Goal: Information Seeking & Learning: Check status

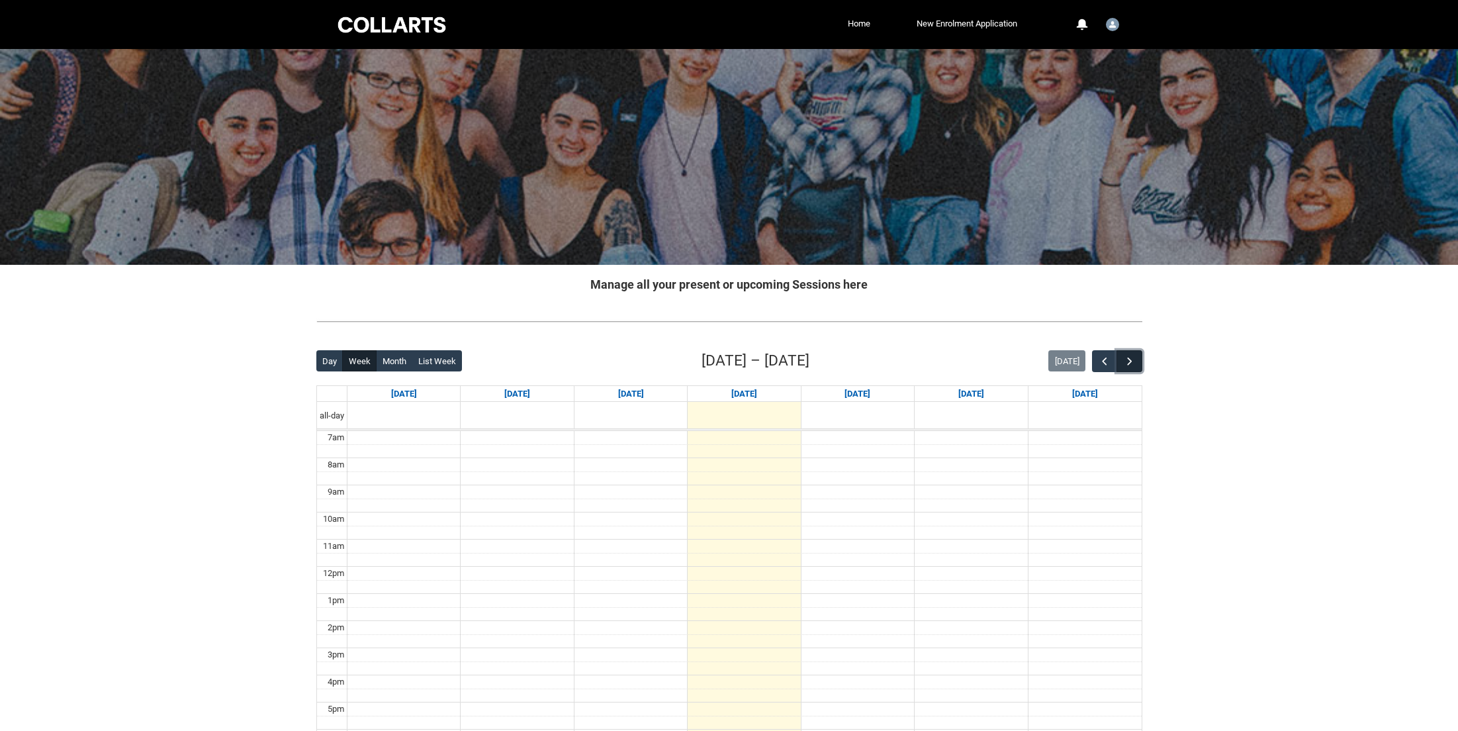
click at [1139, 361] on button "button" at bounding box center [1129, 361] width 25 height 22
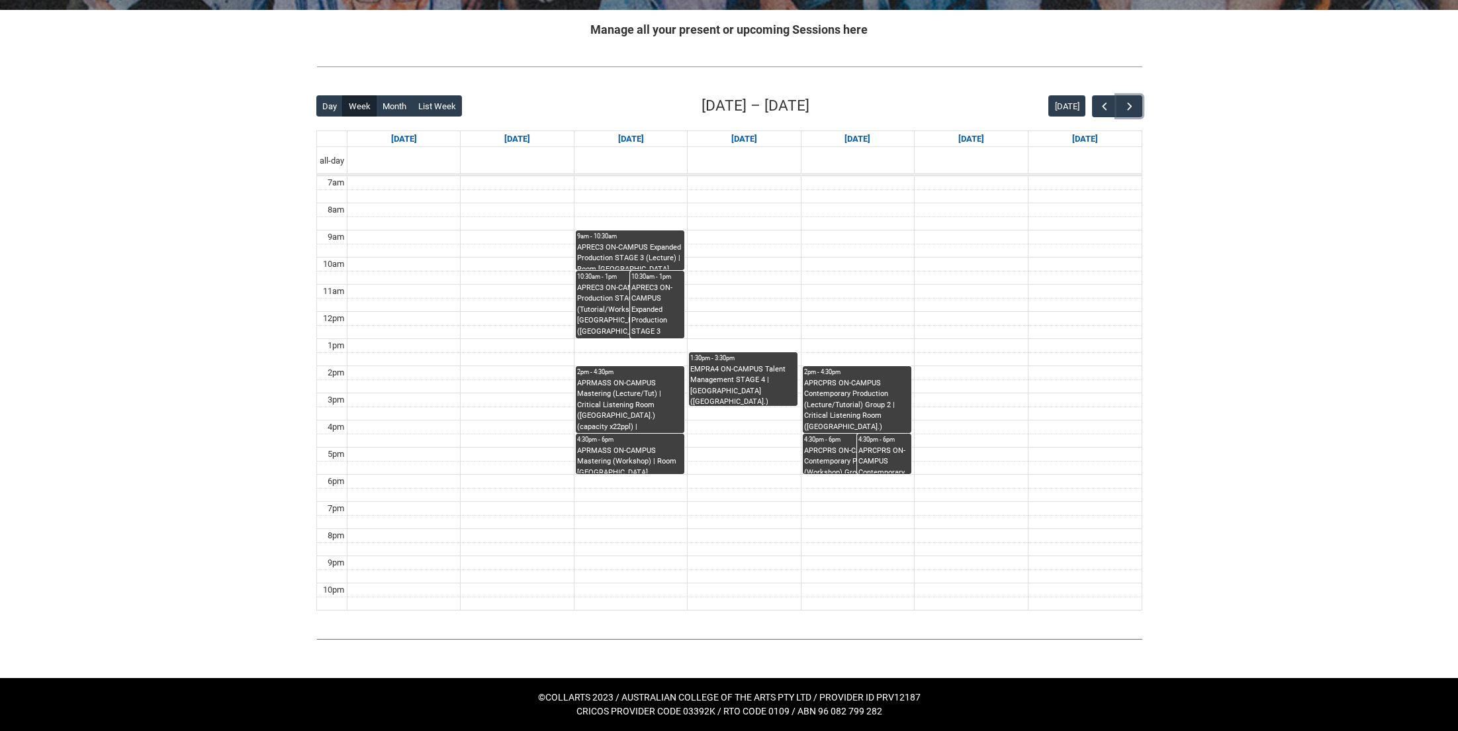
scroll to position [256, 0]
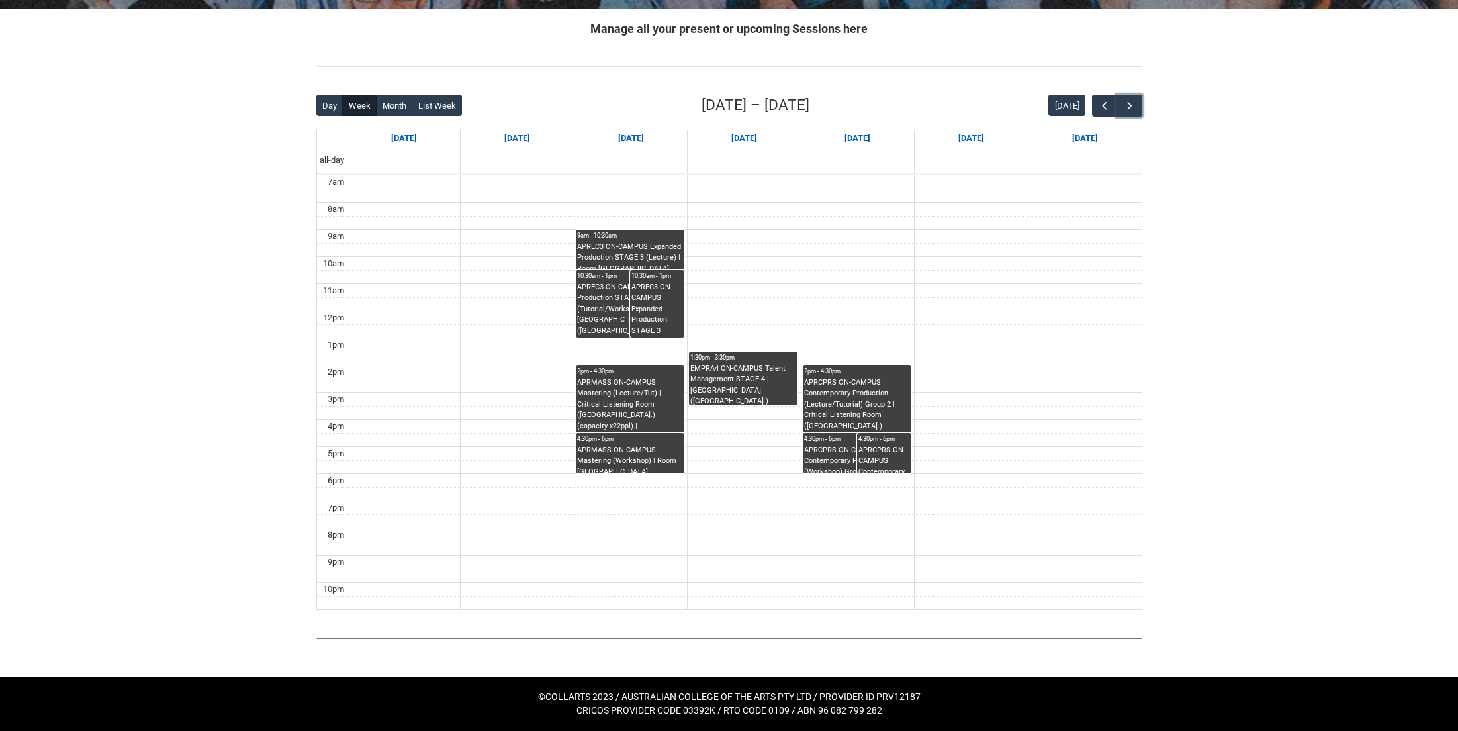
click at [659, 250] on div "APREC3 ON-CAMPUS Expanded Production STAGE 3 (Lecture) | Room [GEOGRAPHIC_DATA]…" at bounding box center [630, 256] width 106 height 28
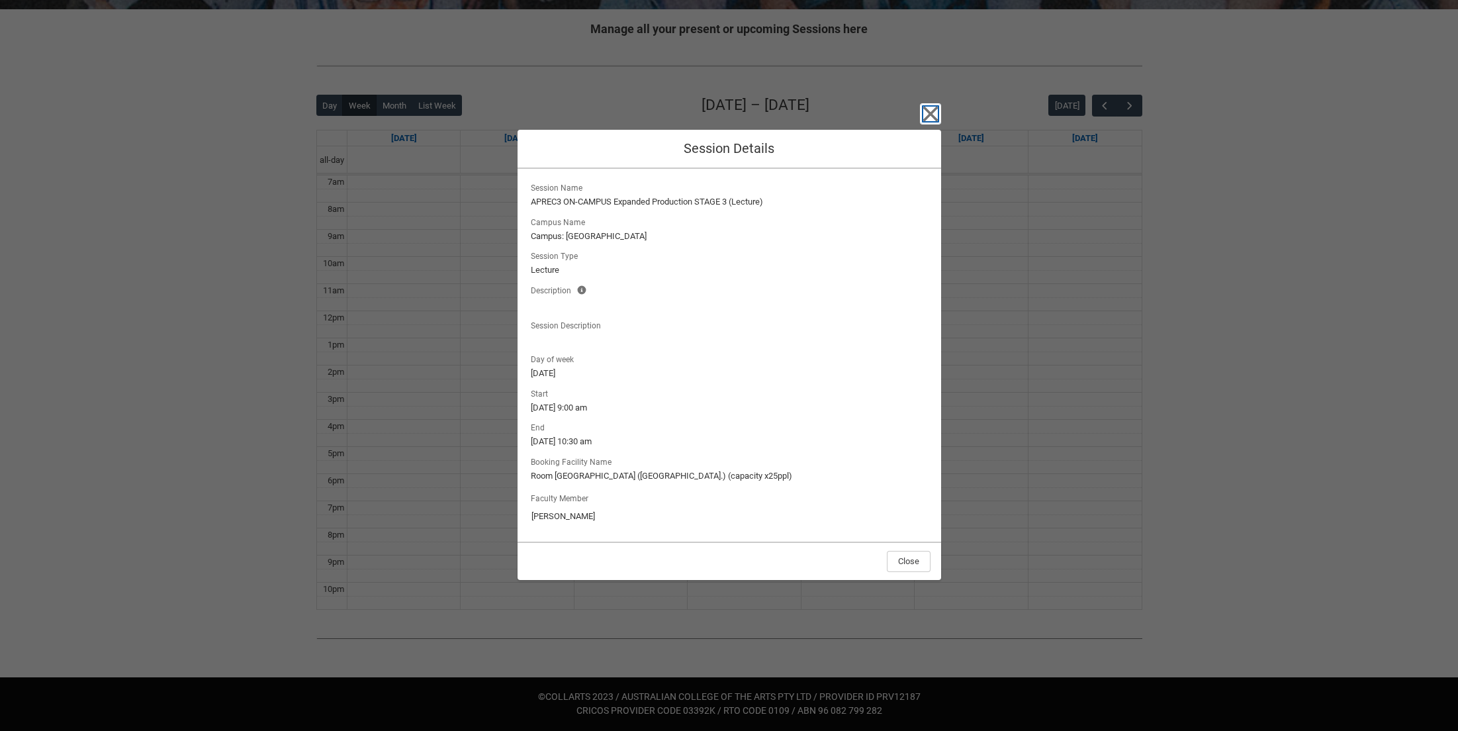
click at [927, 110] on icon "button" at bounding box center [930, 114] width 15 height 15
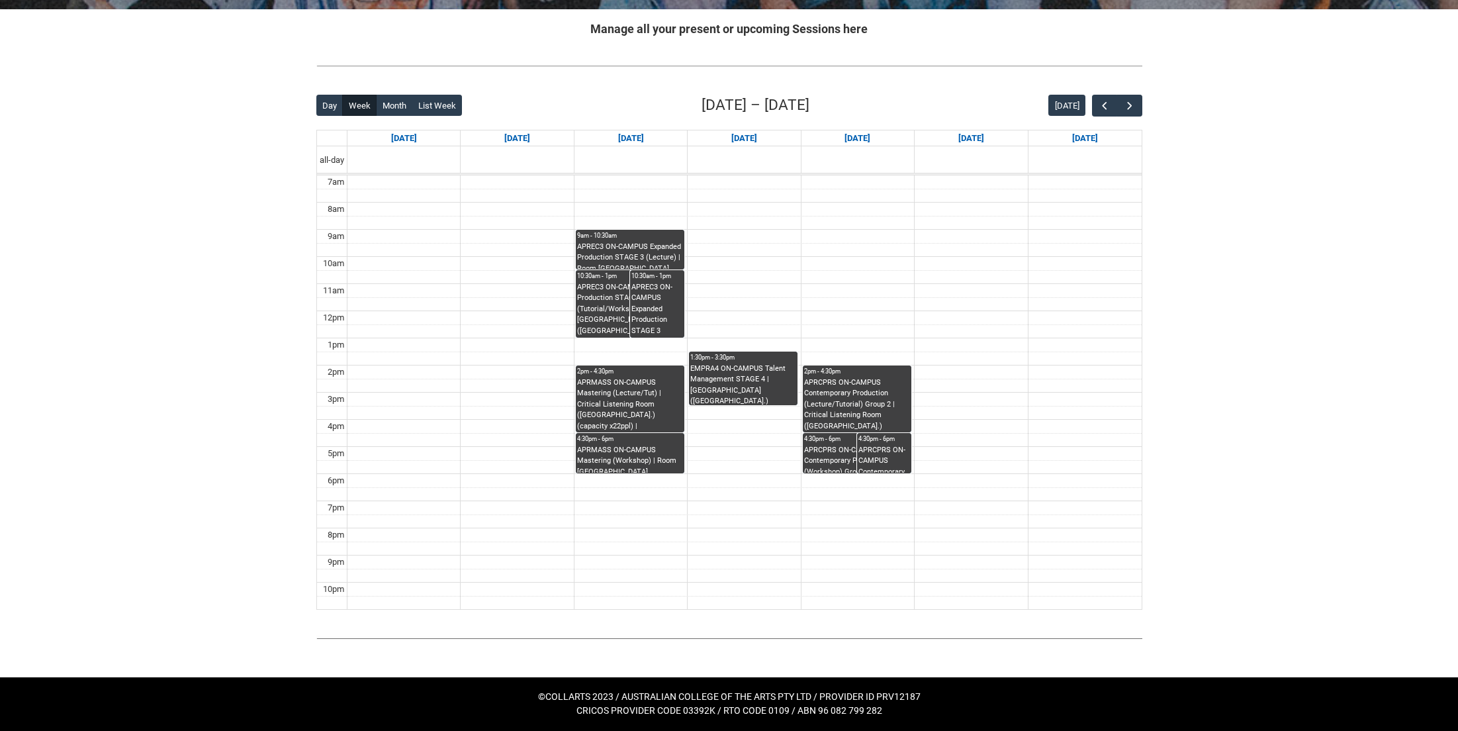
click at [612, 307] on div "APREC3 ON-CAMPUS Expanded Production STAGE 3 (Tutorial/Workshop) G1 | Room [GEO…" at bounding box center [630, 310] width 106 height 56
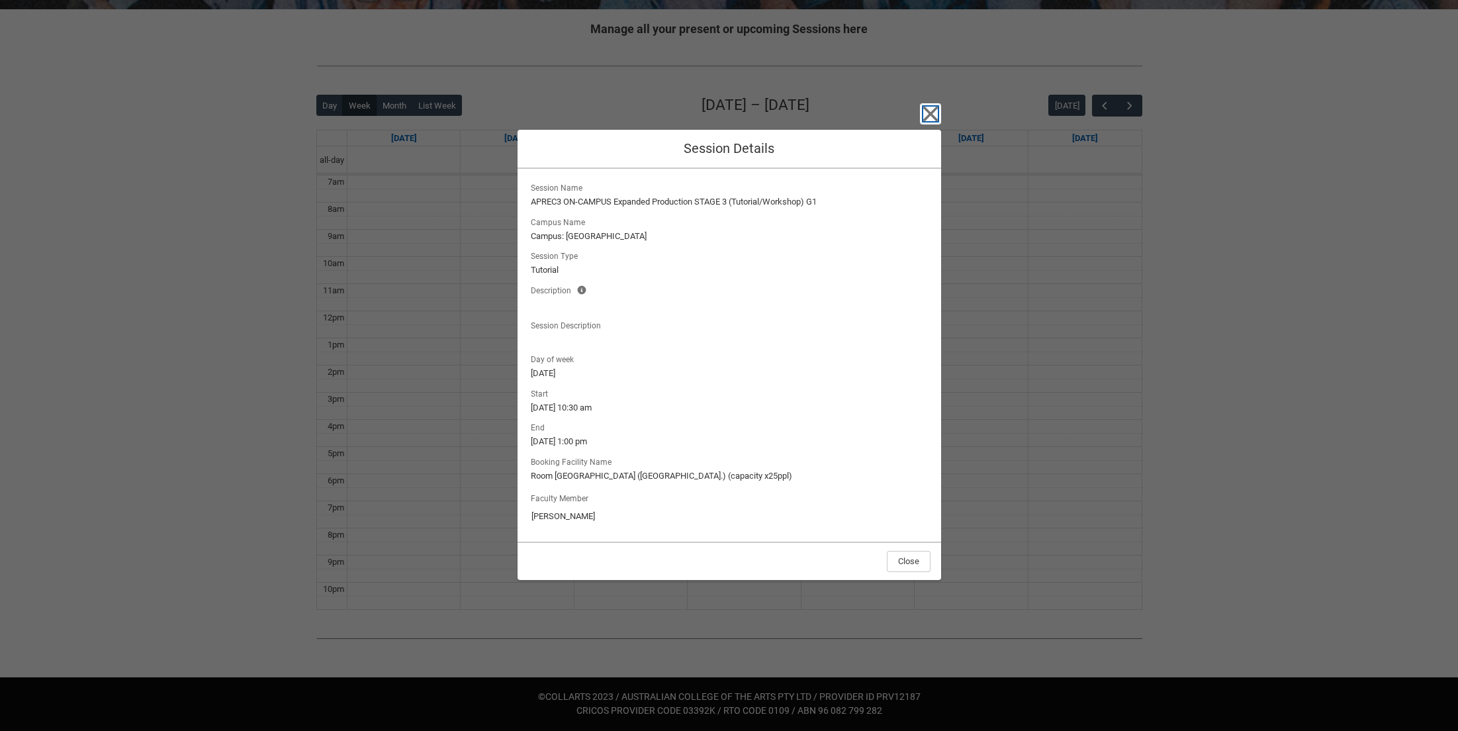
click at [927, 107] on icon "button" at bounding box center [930, 113] width 21 height 21
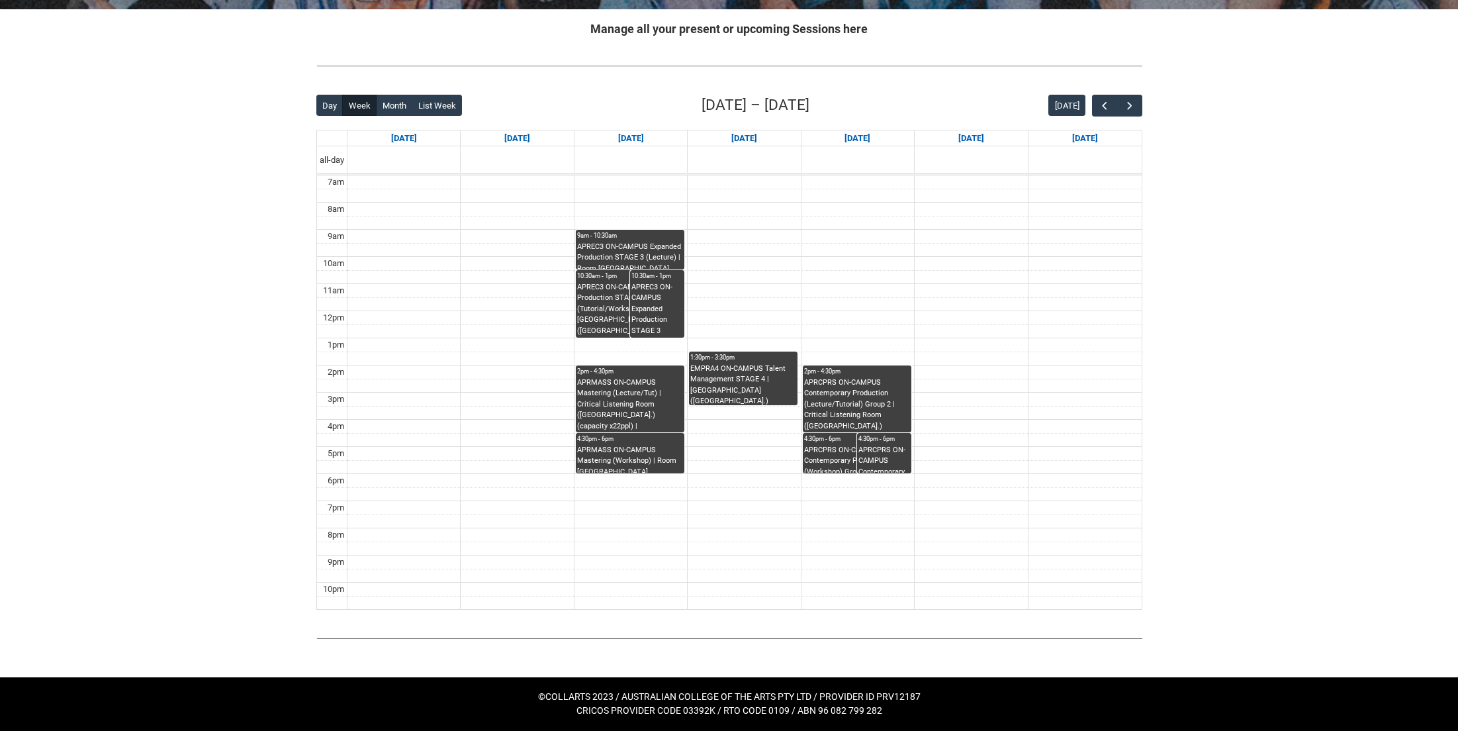
click at [661, 308] on div "APREC3 ON-CAMPUS Expanded Production STAGE 3 (Tutorial/Workshop) G1 | Studio 3 …" at bounding box center [658, 310] width 52 height 56
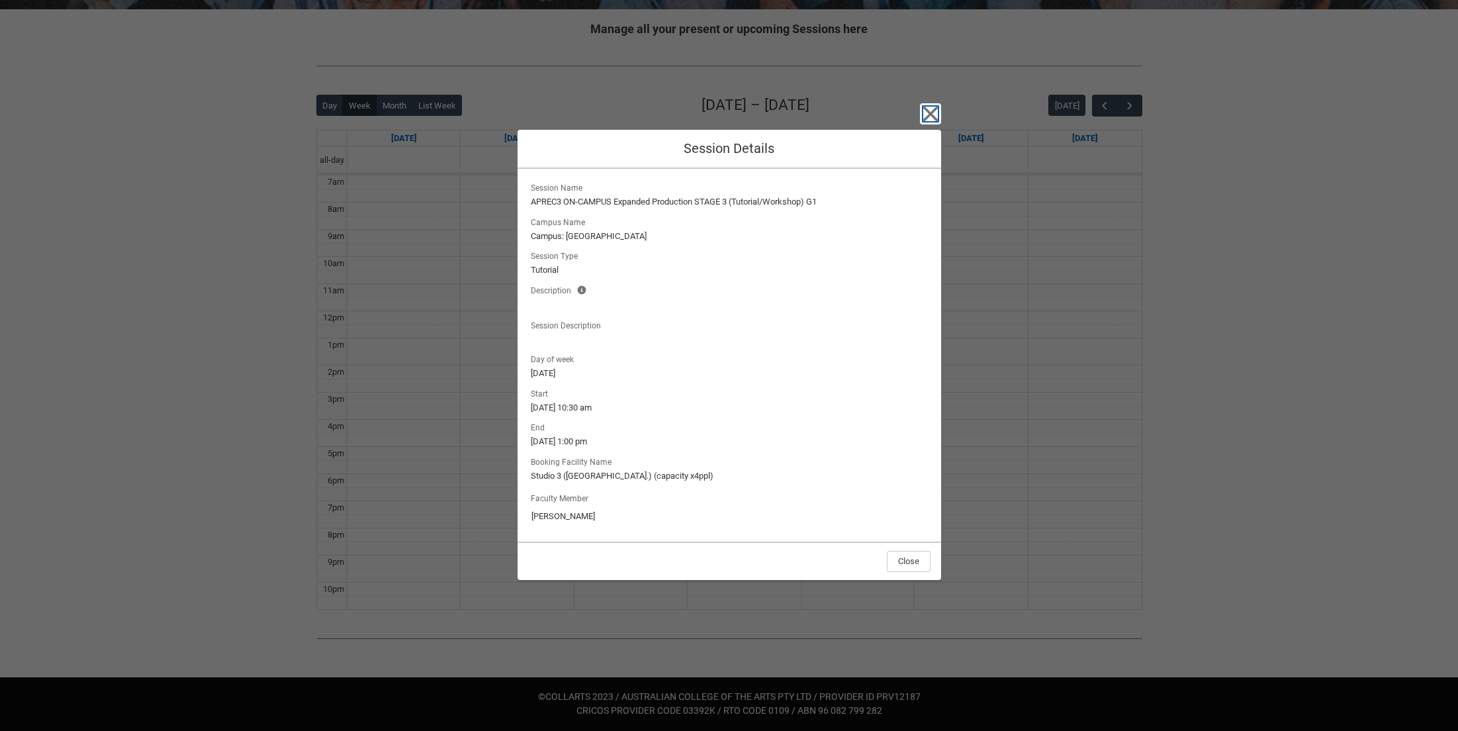
click at [930, 107] on icon "button" at bounding box center [930, 113] width 21 height 21
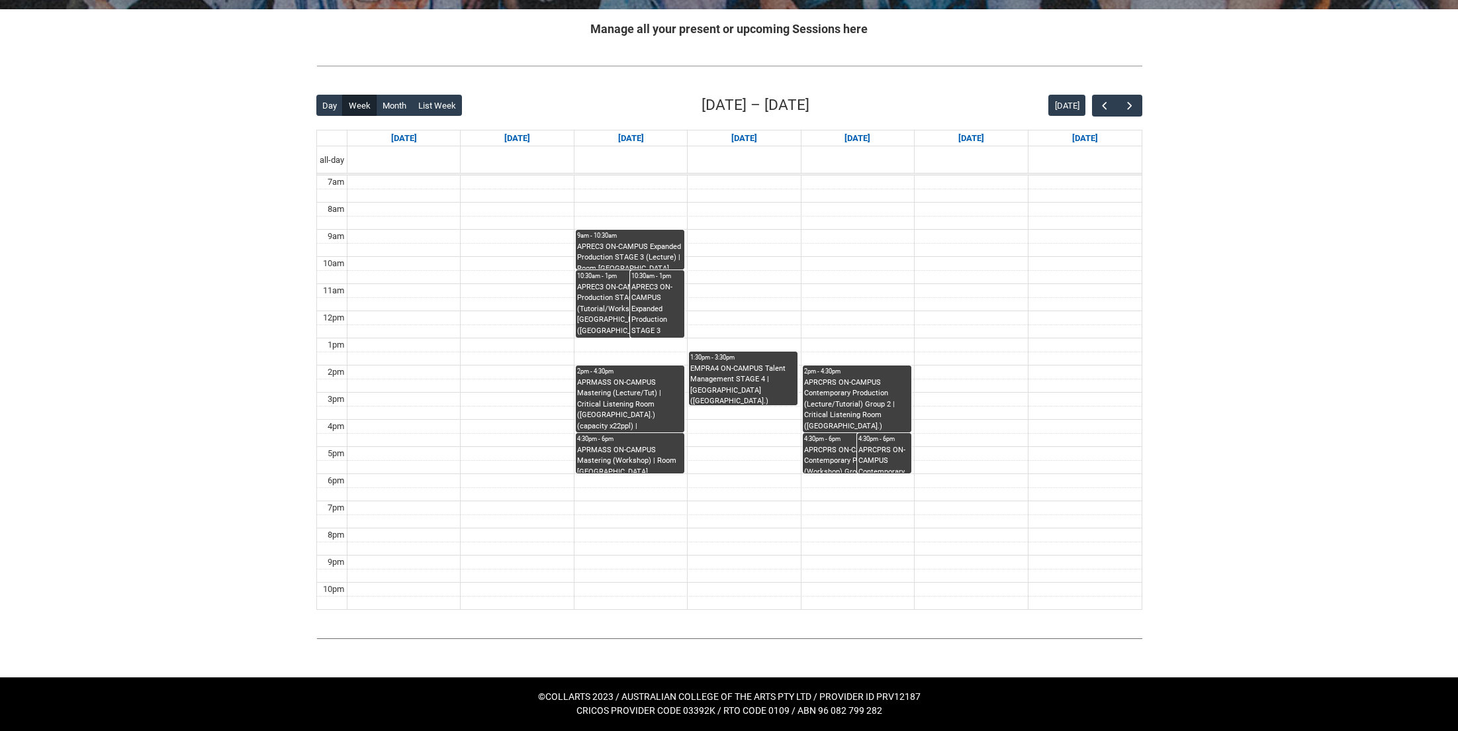
click at [649, 397] on div "APRMASS ON-CAMPUS Mastering (Lecture/Tut) | Critical Listening Room ([GEOGRAPHI…" at bounding box center [630, 404] width 106 height 55
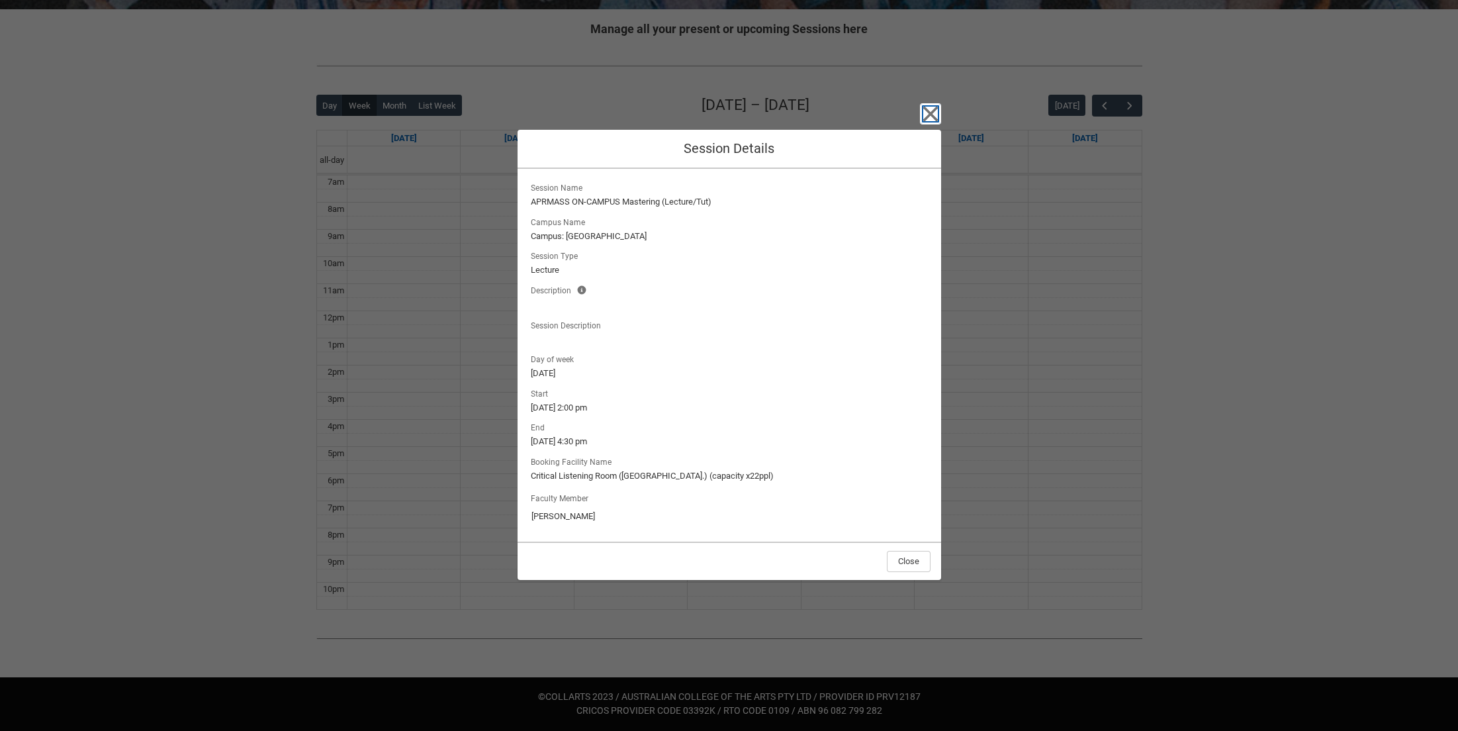
click at [922, 124] on icon "button" at bounding box center [930, 113] width 21 height 21
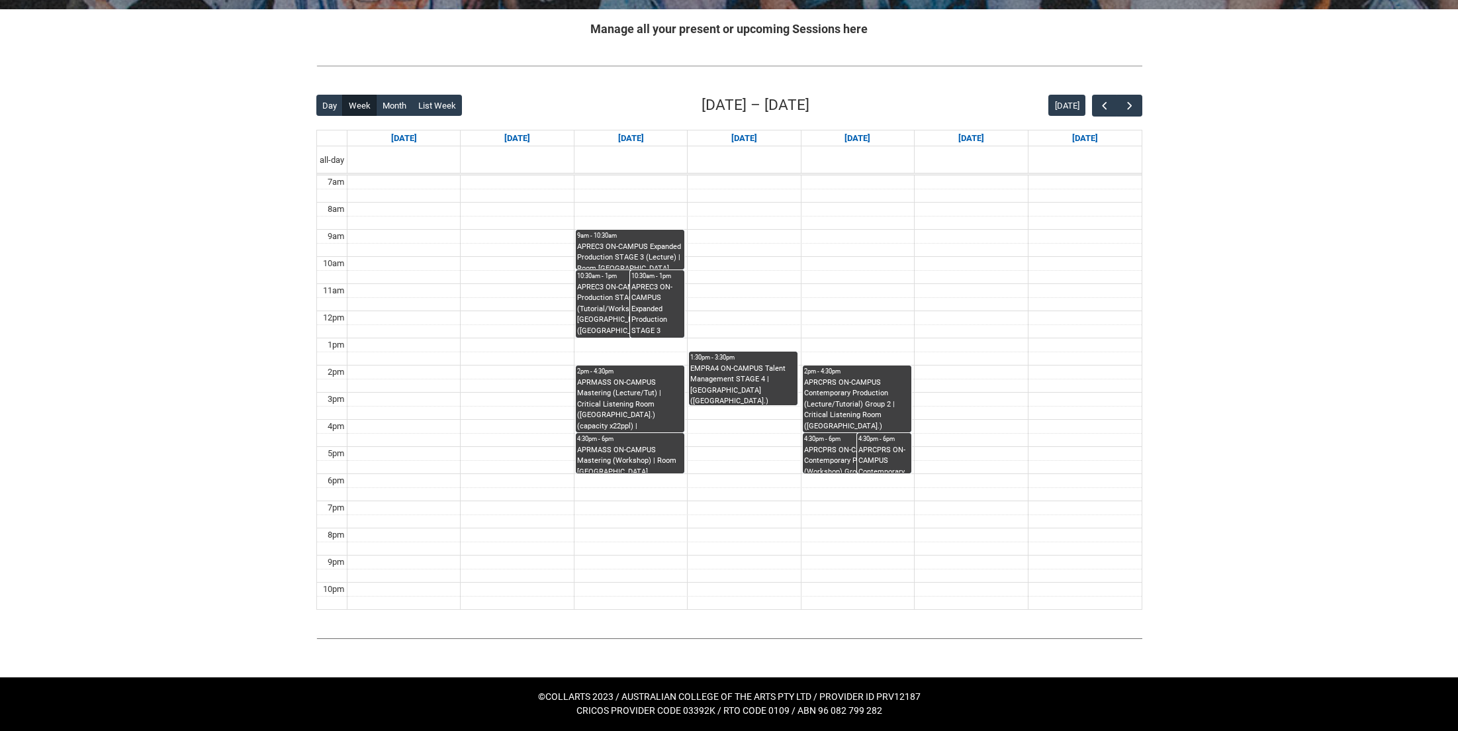
click at [630, 461] on div "APRMASS ON-CAMPUS Mastering (Workshop) | Room [GEOGRAPHIC_DATA] ([GEOGRAPHIC_DA…" at bounding box center [630, 459] width 106 height 28
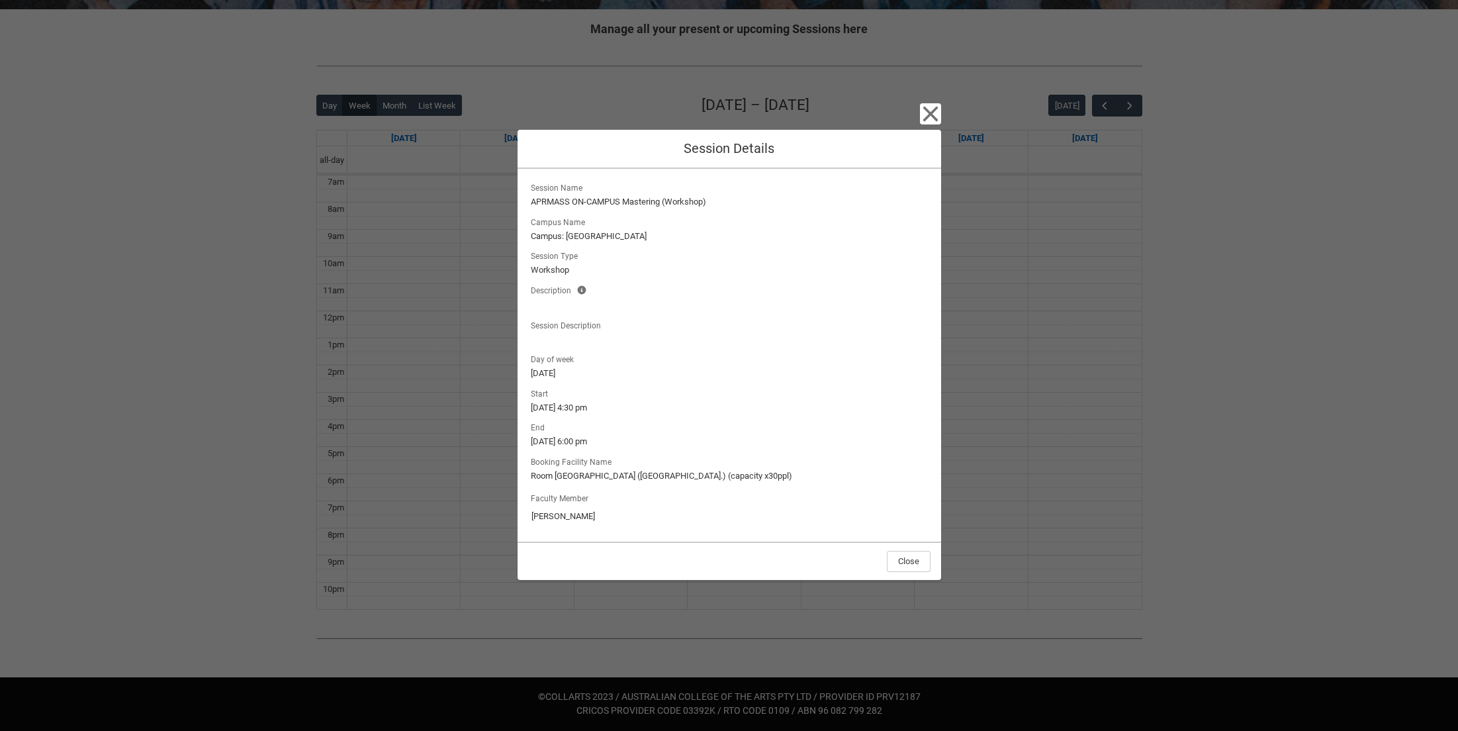
click at [916, 124] on div "Close Session Details Session Name APRMASS ON-CAMPUS Mastering (Workshop) Campu…" at bounding box center [730, 365] width 424 height 731
click at [921, 118] on icon "button" at bounding box center [930, 113] width 21 height 21
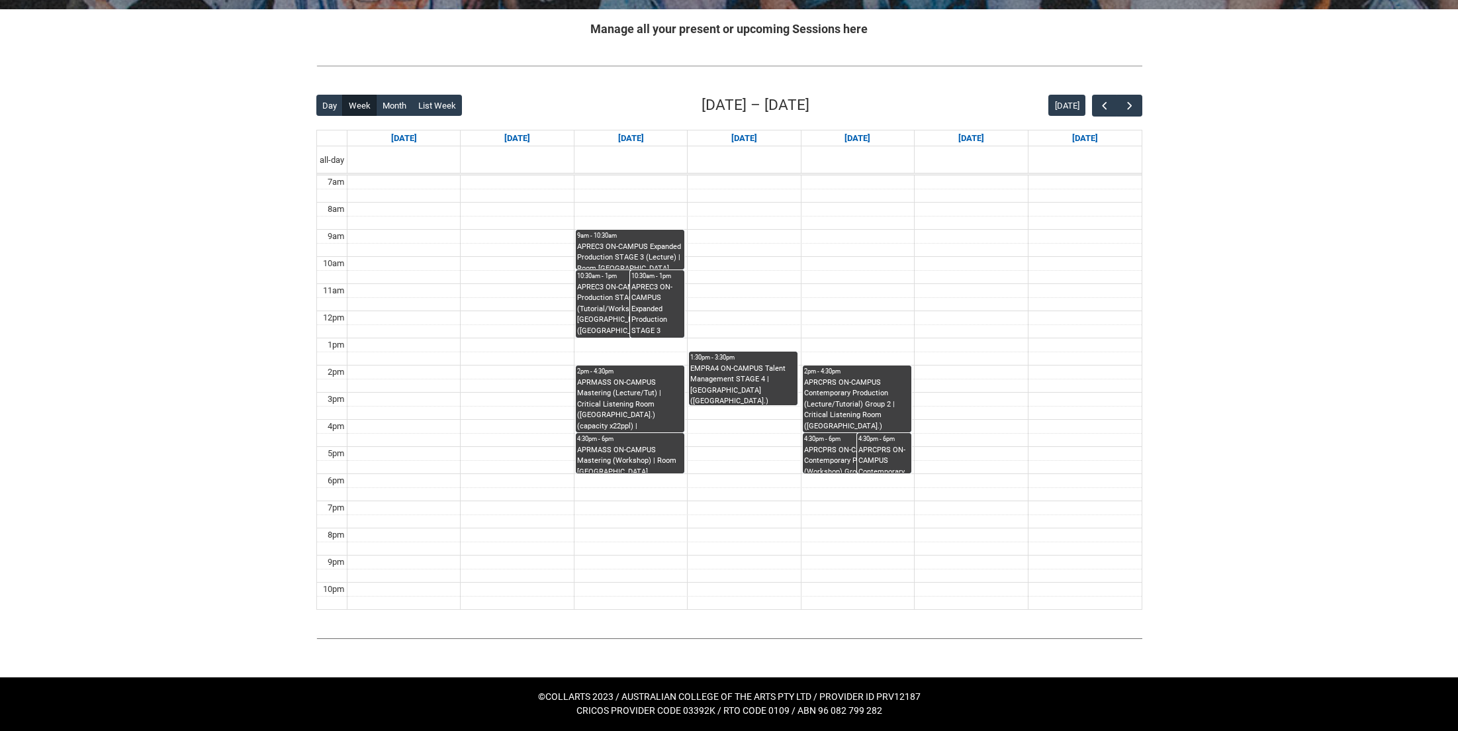
click at [633, 253] on div "APREC3 ON-CAMPUS Expanded Production STAGE 3 (Lecture) | Room [GEOGRAPHIC_DATA]…" at bounding box center [630, 256] width 106 height 28
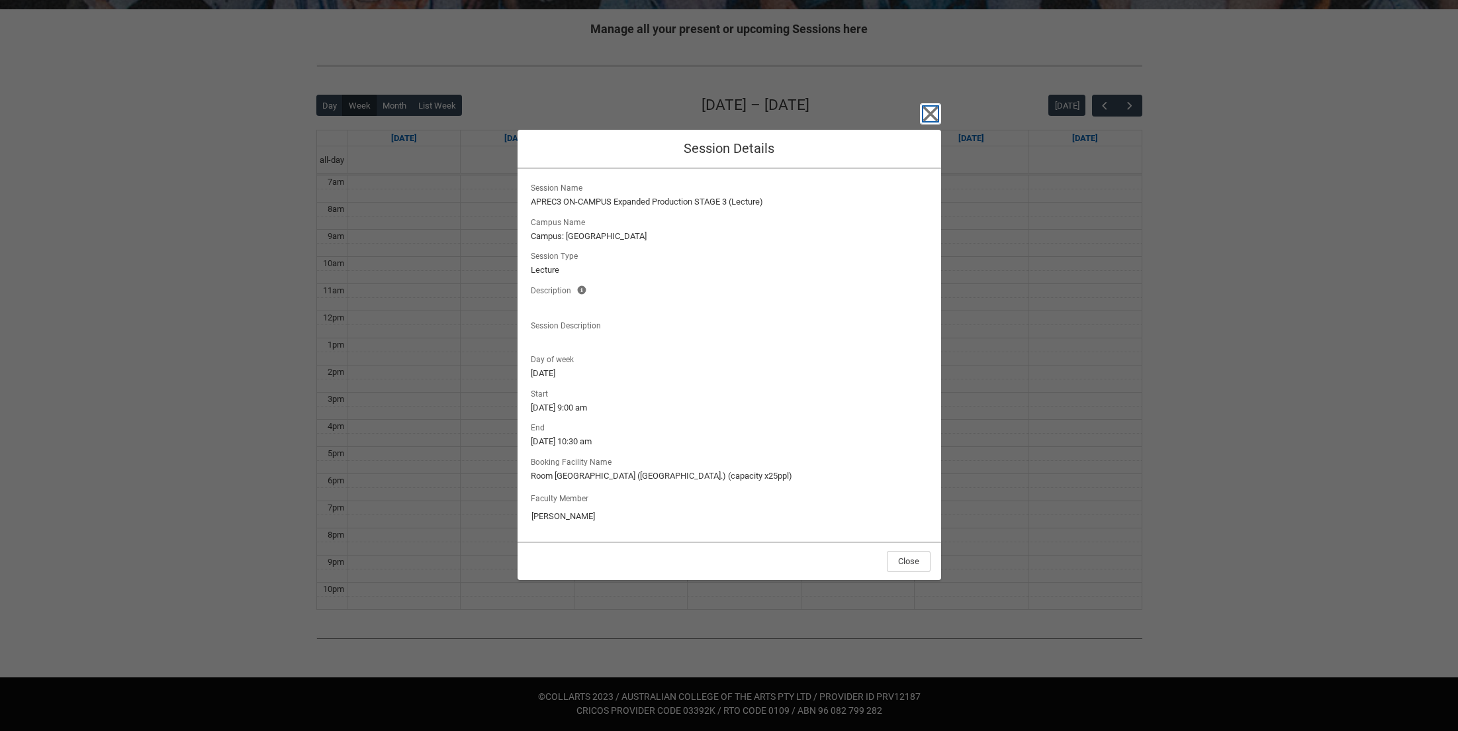
click at [937, 119] on icon "button" at bounding box center [930, 113] width 21 height 21
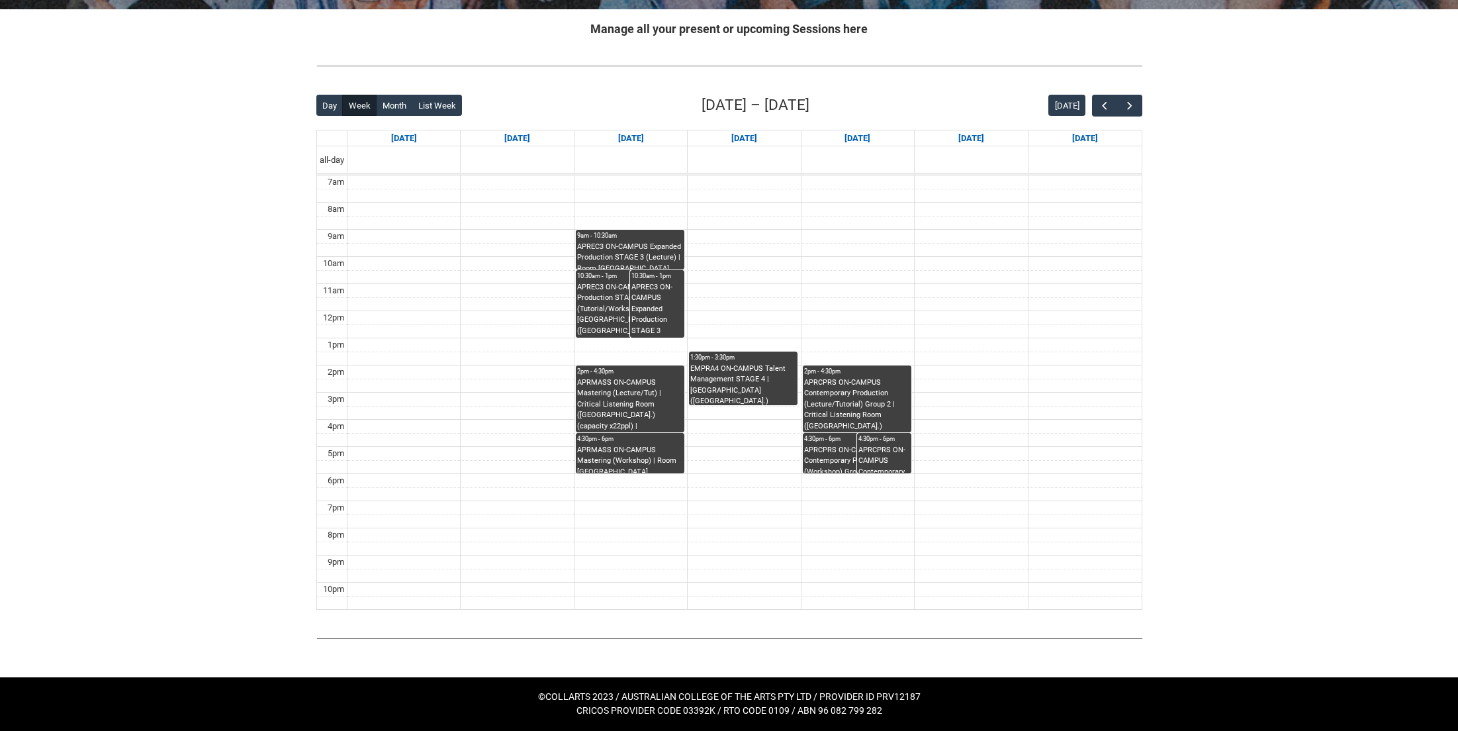
click at [618, 420] on div "APRMASS ON-CAMPUS Mastering (Lecture/Tut) | Critical Listening Room ([GEOGRAPHI…" at bounding box center [630, 404] width 106 height 55
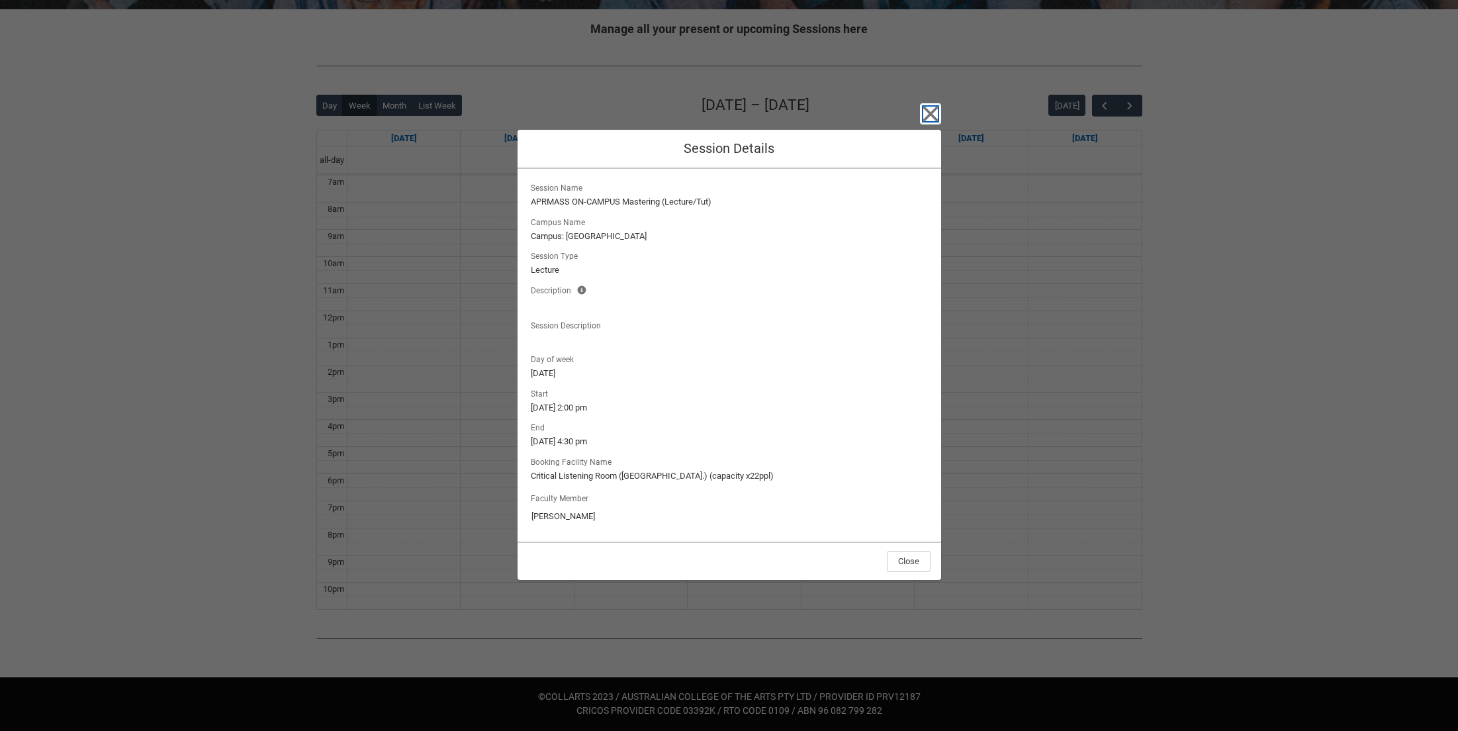
click at [936, 115] on icon "button" at bounding box center [930, 113] width 21 height 21
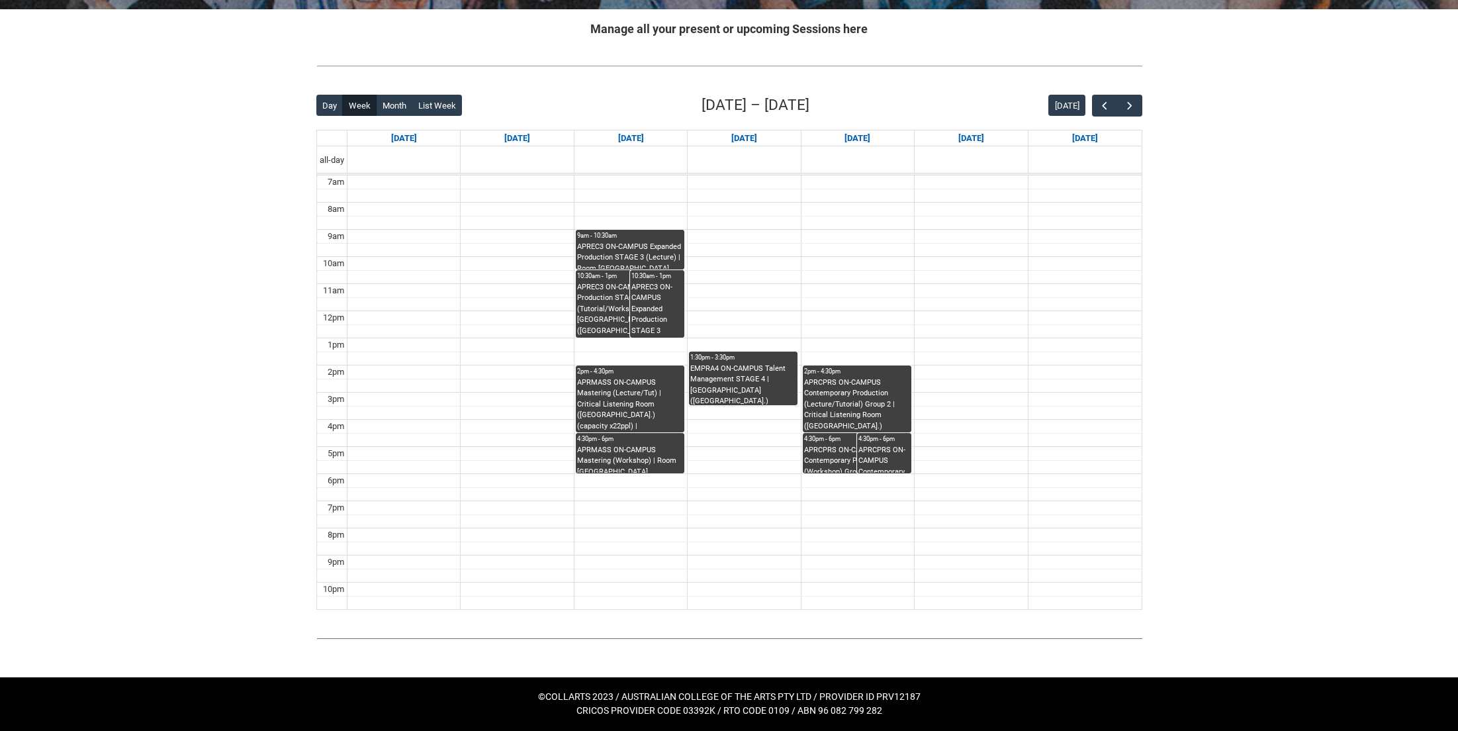
click at [772, 375] on div "EMPRA4 ON-CAMPUS Talent Management STAGE 4 | [GEOGRAPHIC_DATA] ([GEOGRAPHIC_DAT…" at bounding box center [744, 384] width 106 height 42
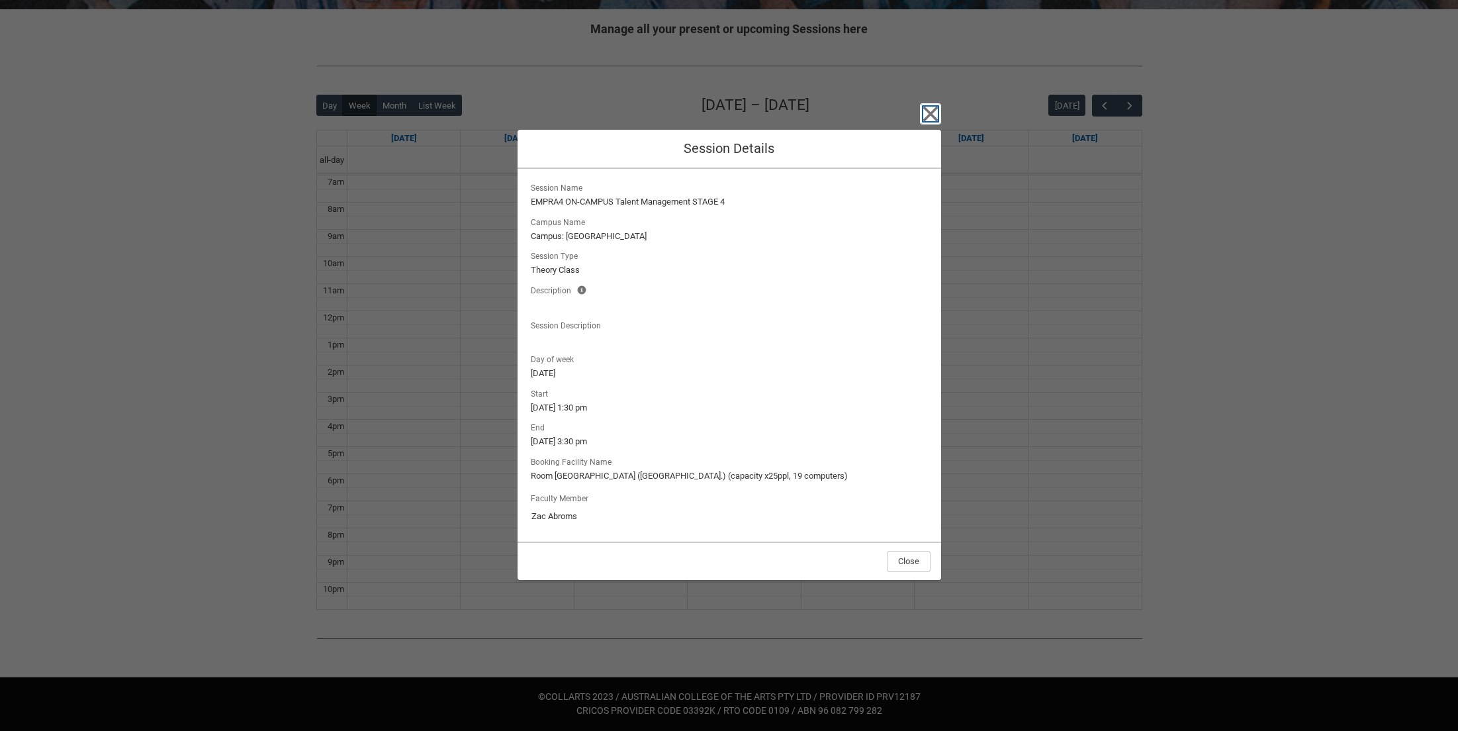
click at [926, 109] on icon "button" at bounding box center [930, 114] width 15 height 15
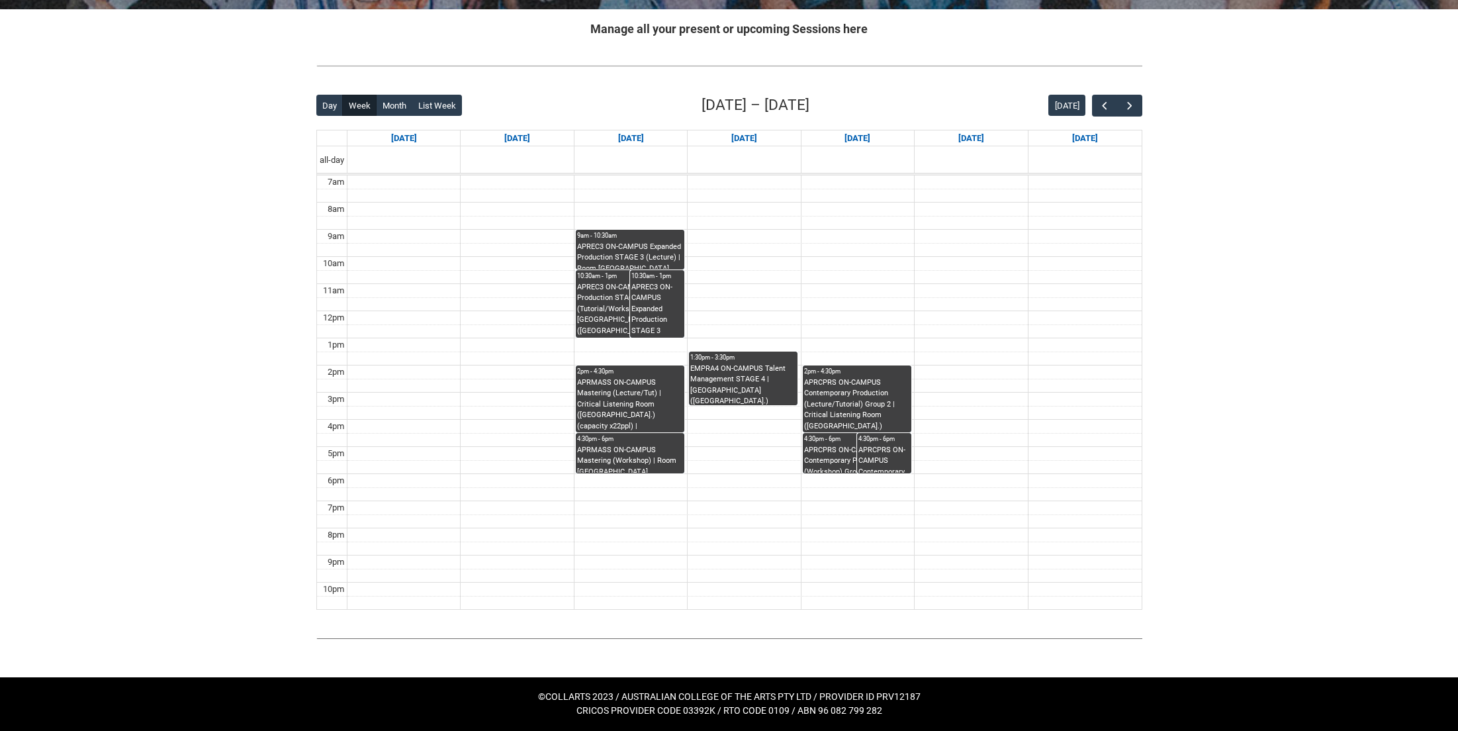
click at [873, 425] on div "APRCPRS ON-CAMPUS Contemporary Production (Lecture/Tutorial) Group 2 | Critical…" at bounding box center [857, 404] width 106 height 55
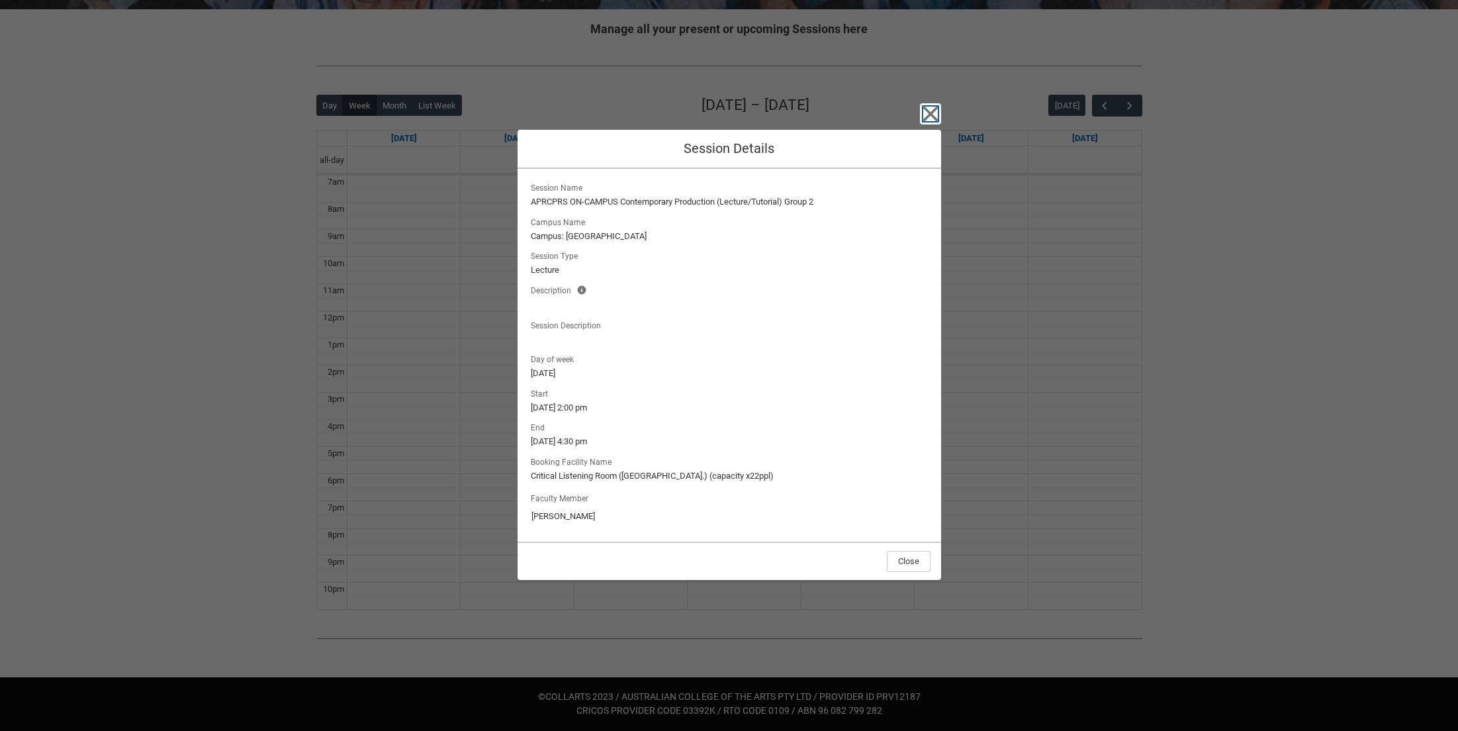
click at [929, 105] on icon "button" at bounding box center [930, 113] width 21 height 21
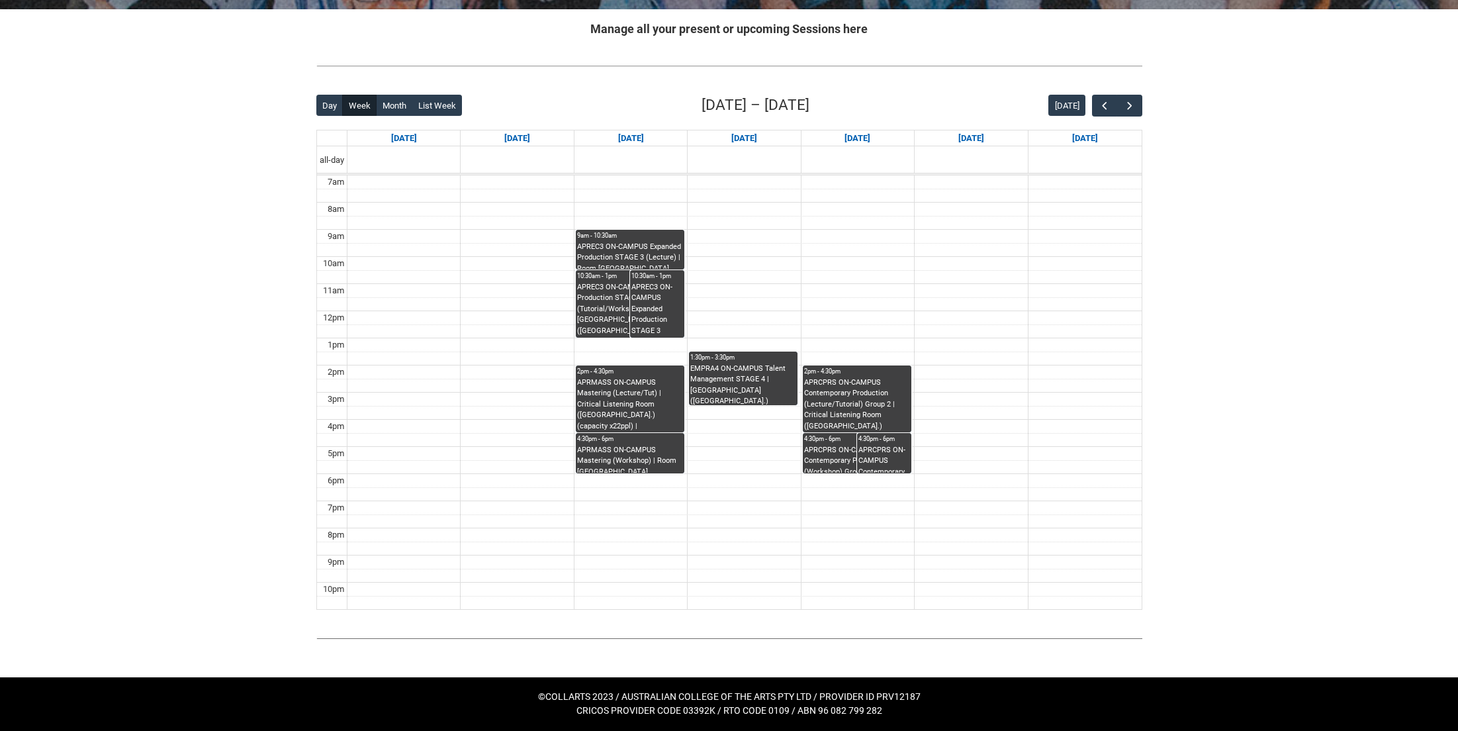
click at [880, 460] on div "APRCPRS ON-CAMPUS Contemporary Production (Workshop) Group 2 | [GEOGRAPHIC_DATA…" at bounding box center [885, 459] width 52 height 28
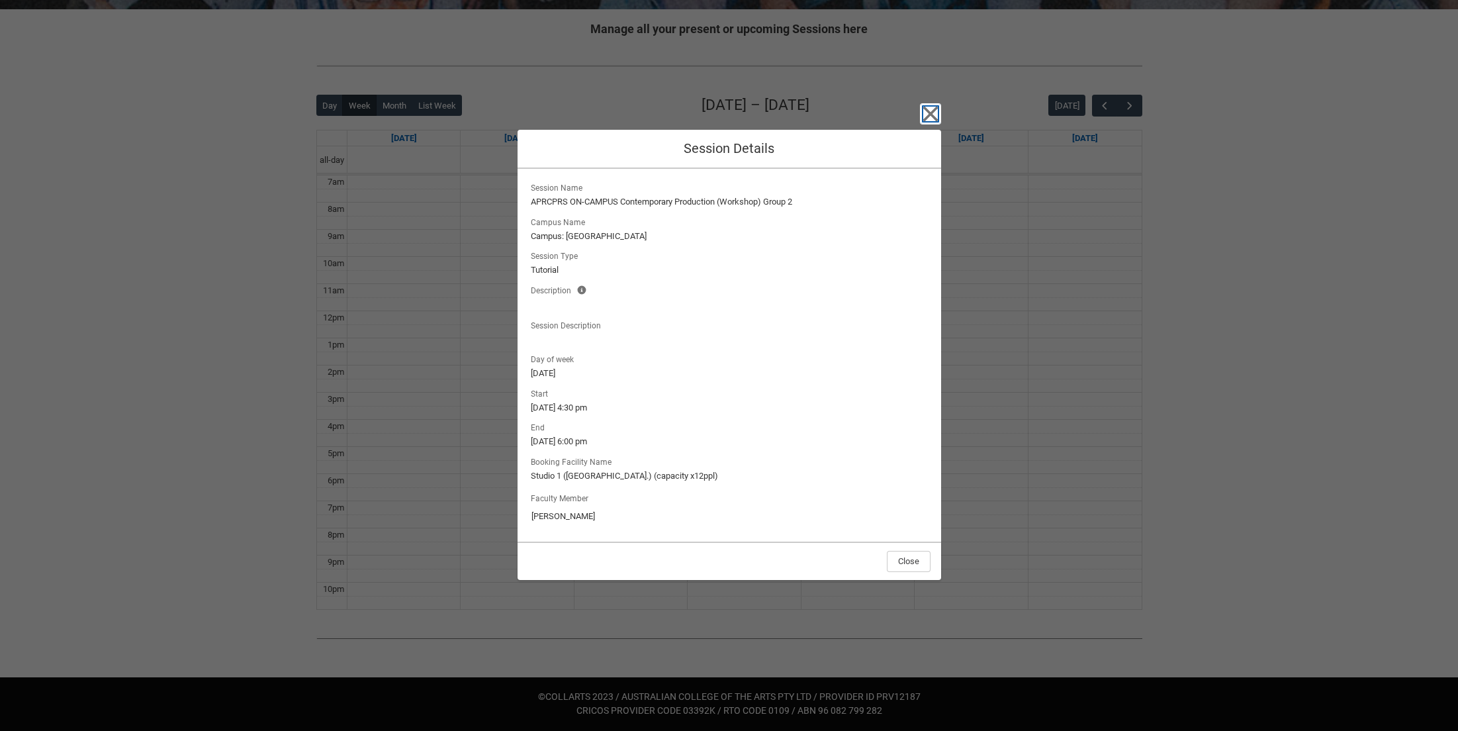
click at [924, 117] on icon "button" at bounding box center [930, 113] width 21 height 21
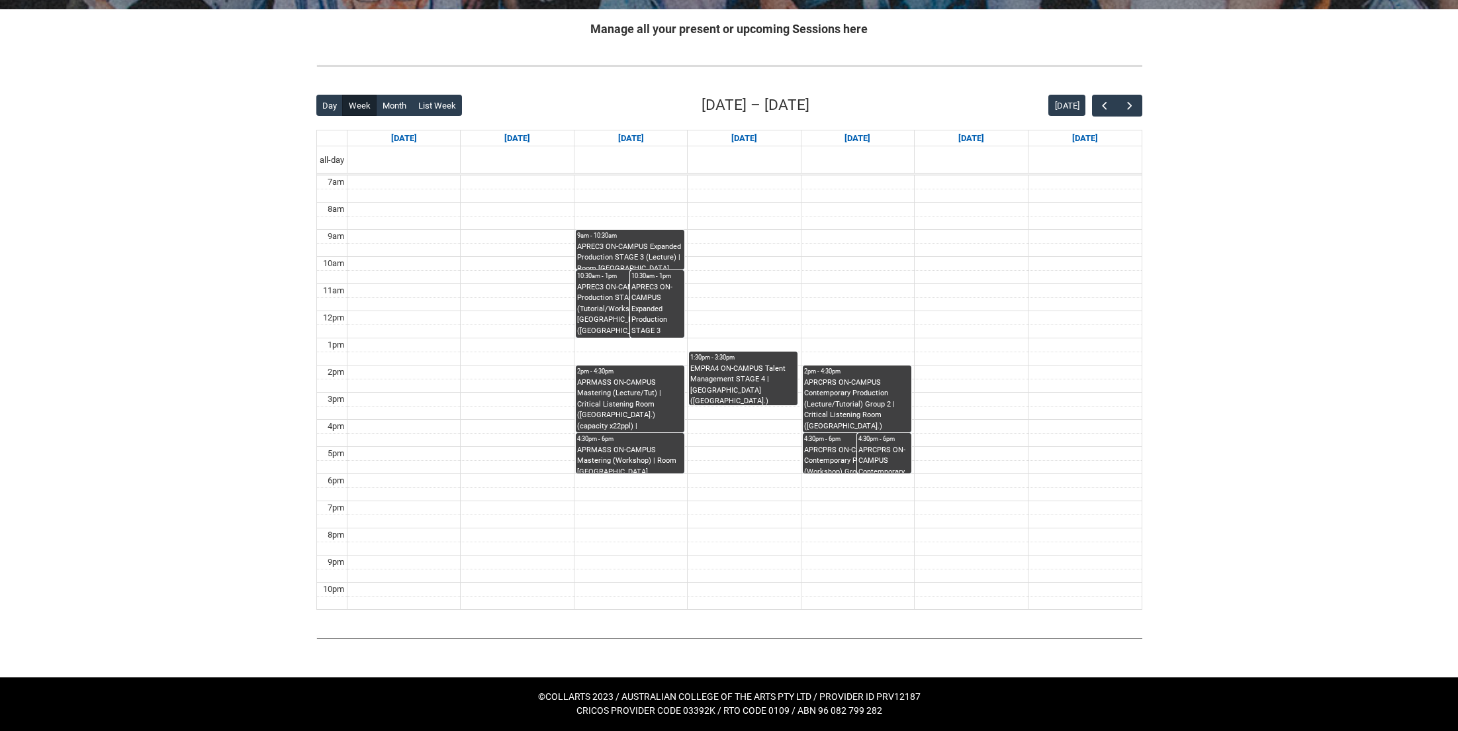
click at [823, 452] on div "APRCPRS ON-CAMPUS Contemporary Production (Workshop) Group 2 | Room [GEOGRAPHIC…" at bounding box center [857, 459] width 106 height 28
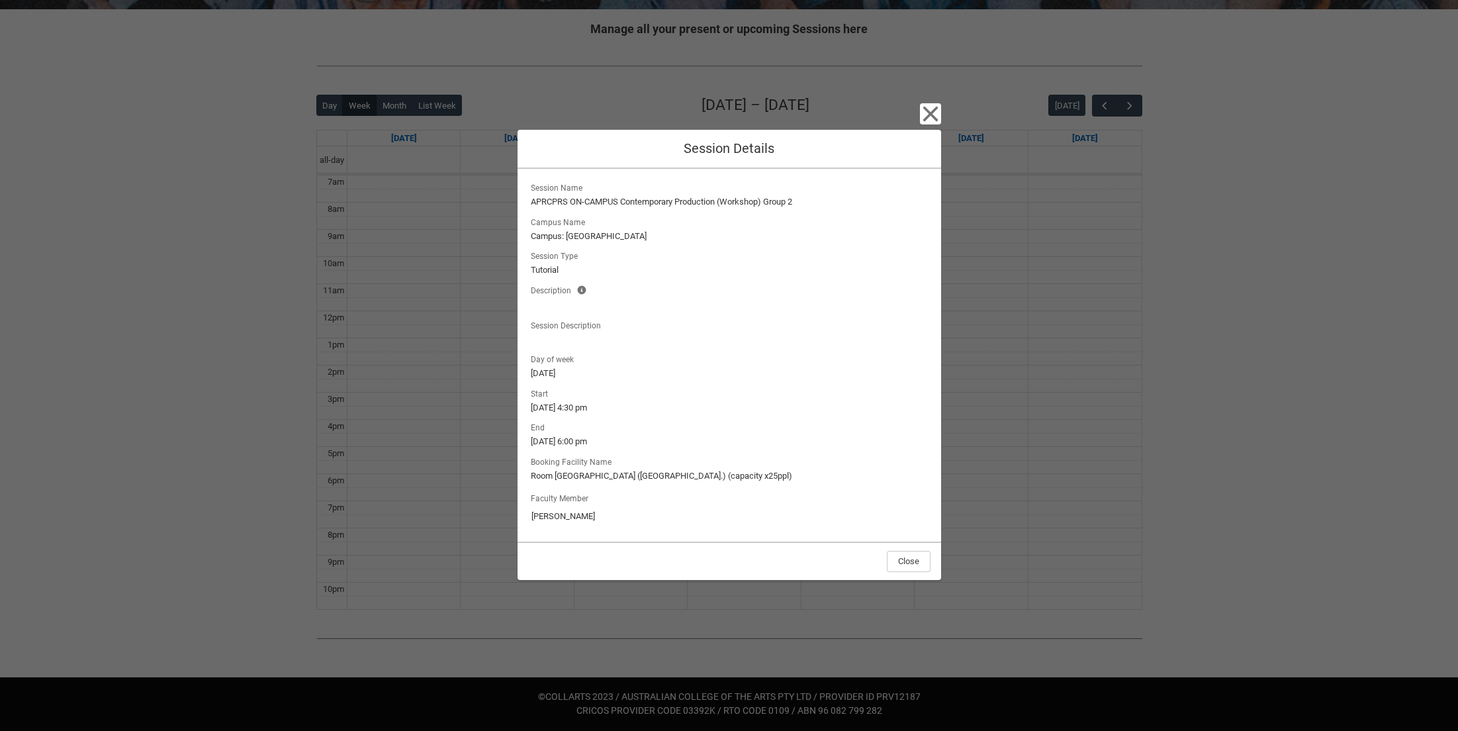
click at [917, 115] on div "Close Session Details Session Name APRCPRS ON-CAMPUS Contemporary Production (W…" at bounding box center [730, 365] width 424 height 731
click at [920, 114] on icon "button" at bounding box center [930, 113] width 21 height 21
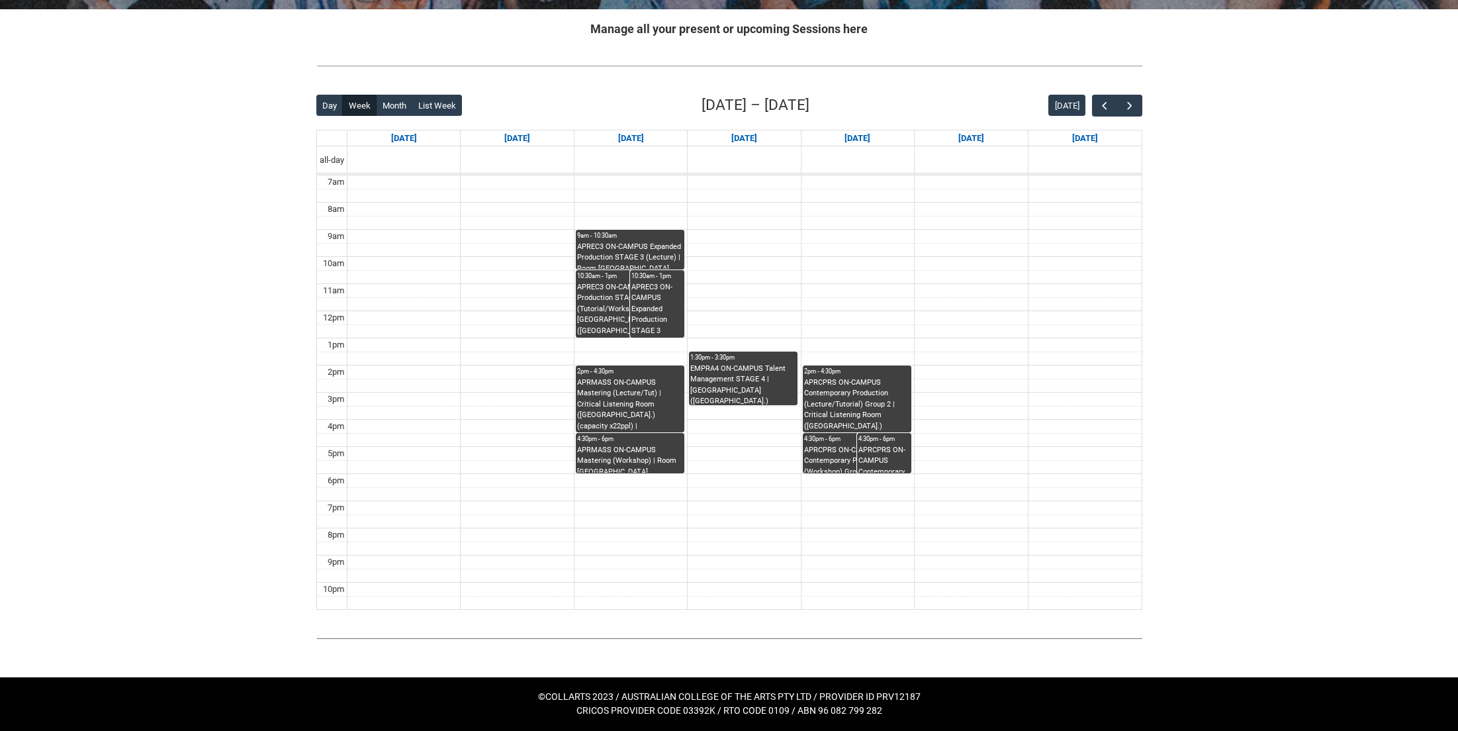
click at [615, 271] on div "10:30am - 1pm APREC3 ON-CAMPUS Expanded Production STAGE 3 (Tutorial/Workshop) …" at bounding box center [630, 304] width 107 height 66
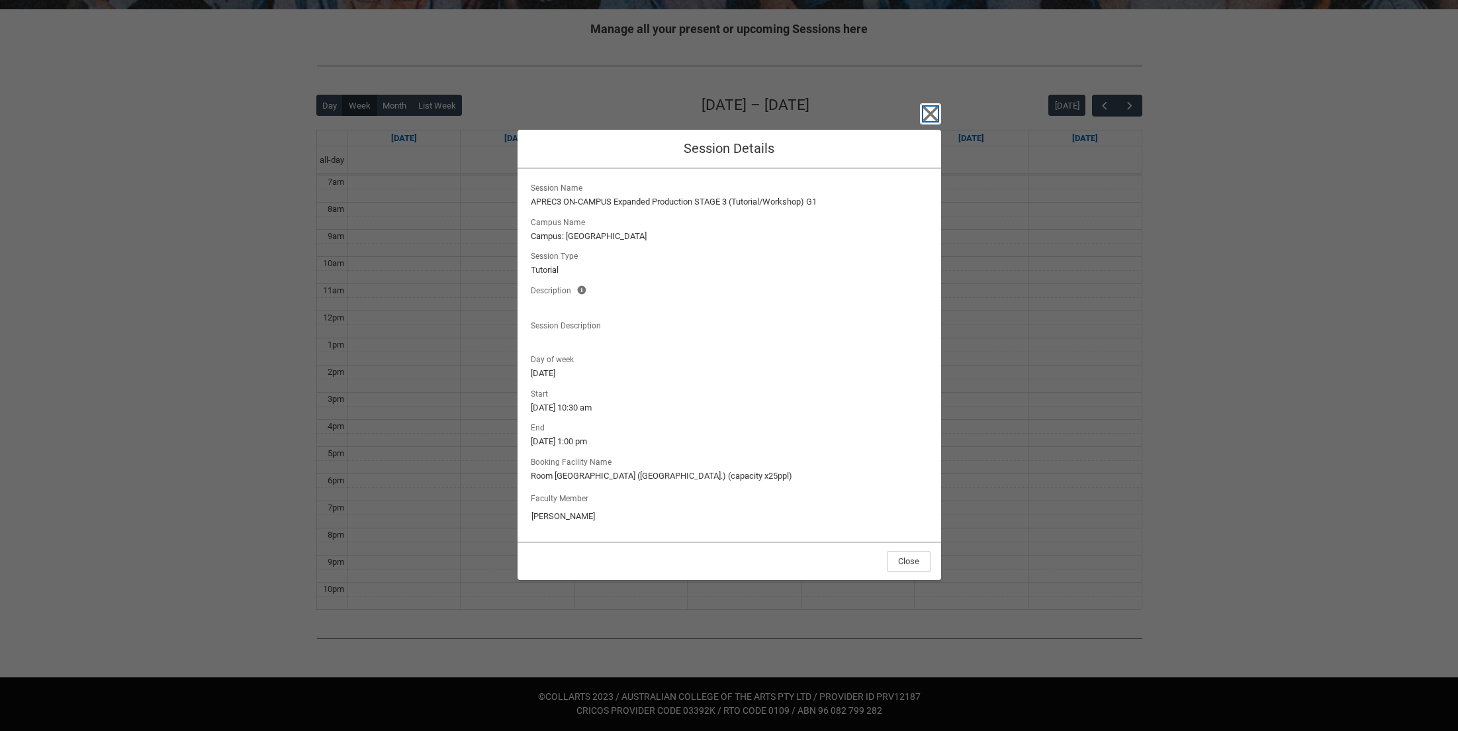
click at [922, 119] on icon "button" at bounding box center [930, 113] width 21 height 21
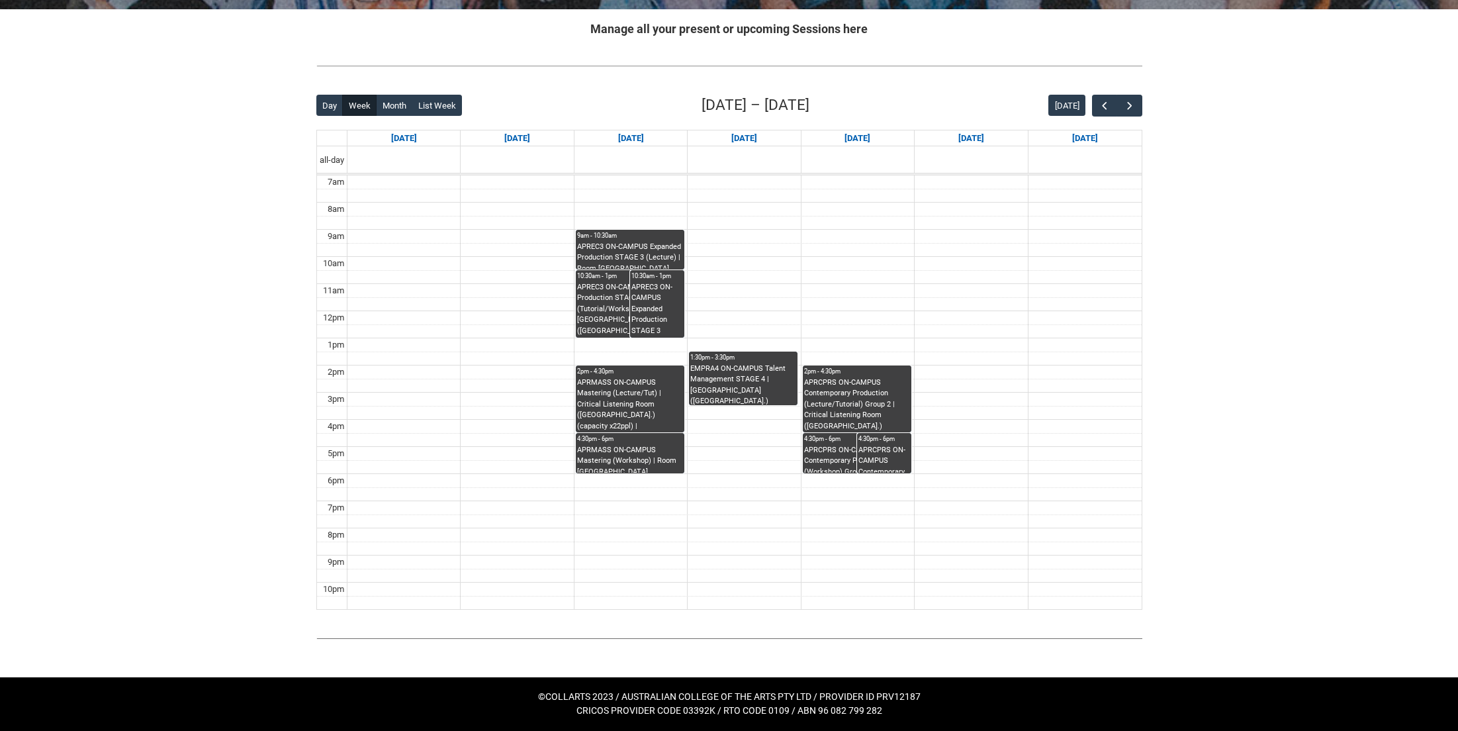
click at [723, 373] on div "EMPRA4 ON-CAMPUS Talent Management STAGE 4 | [GEOGRAPHIC_DATA] ([GEOGRAPHIC_DAT…" at bounding box center [744, 384] width 106 height 42
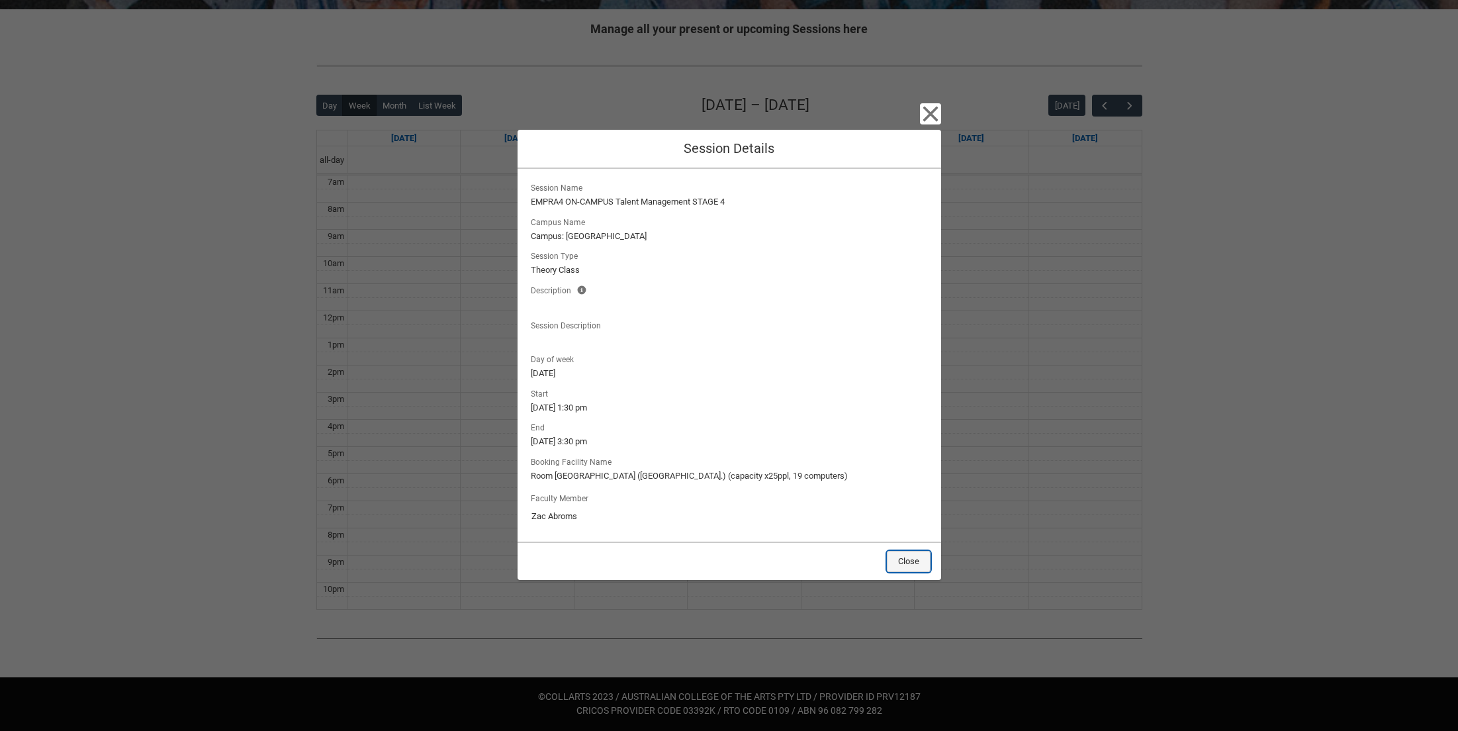
click at [896, 558] on button "Close" at bounding box center [909, 561] width 44 height 21
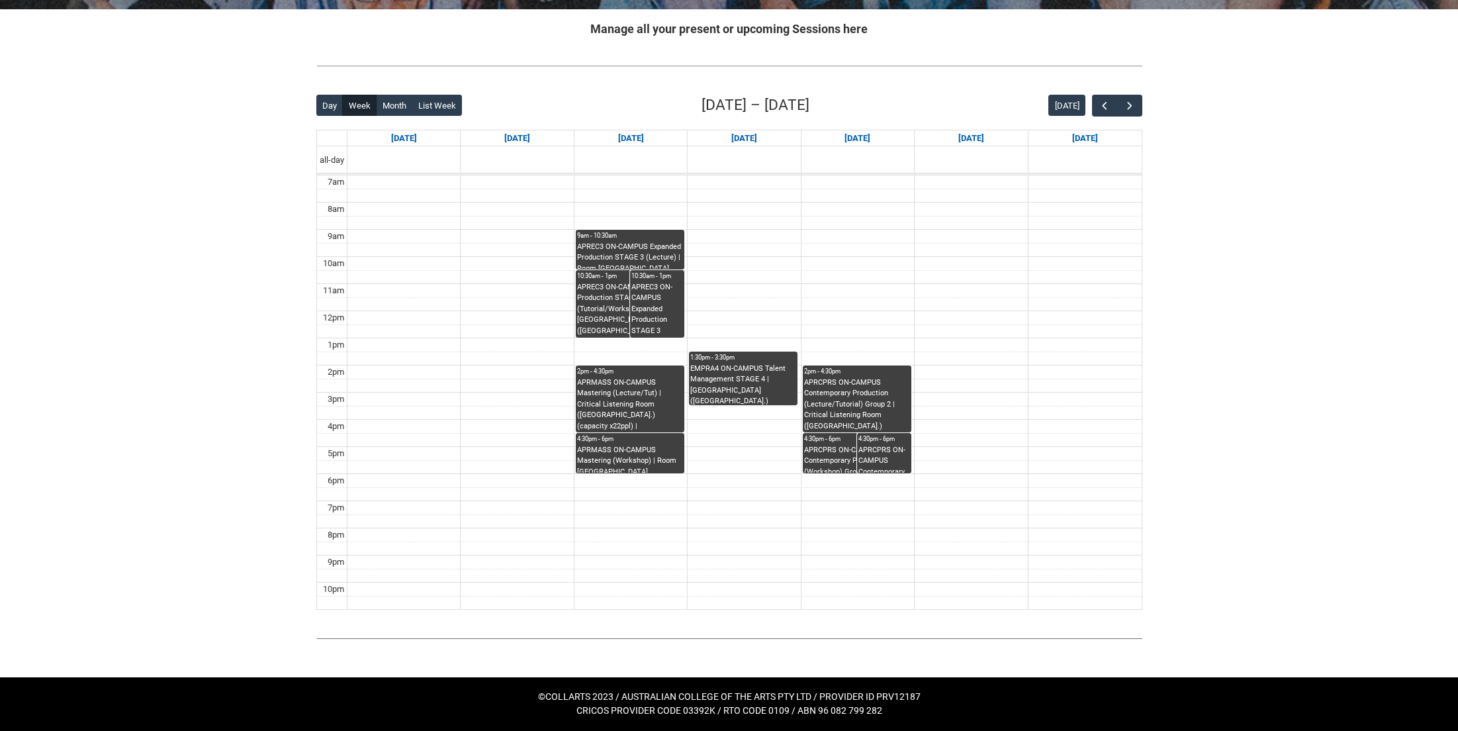
click at [839, 463] on div "APRCPRS ON-CAMPUS Contemporary Production (Workshop) Group 2 | Room [GEOGRAPHIC…" at bounding box center [857, 459] width 106 height 28
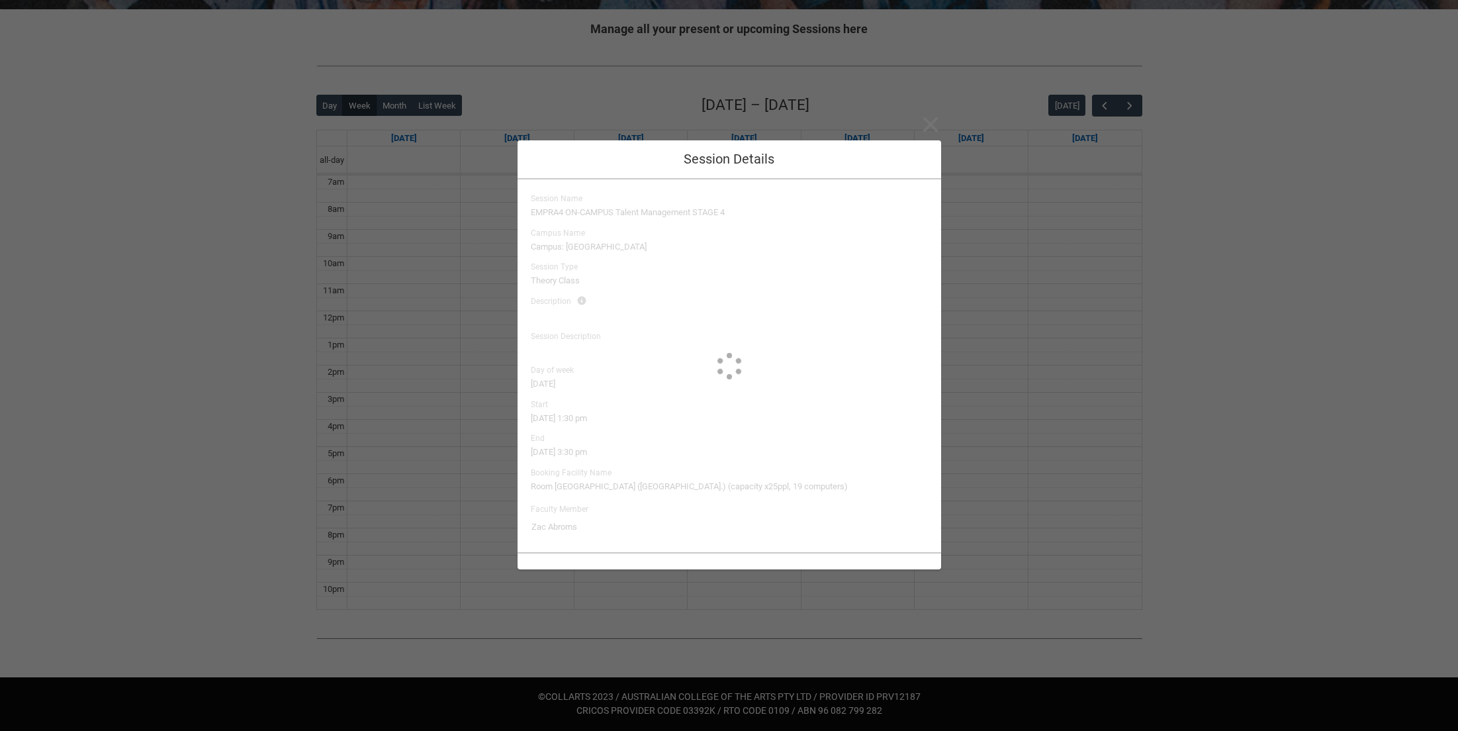
type input "[PERSON_NAME]"
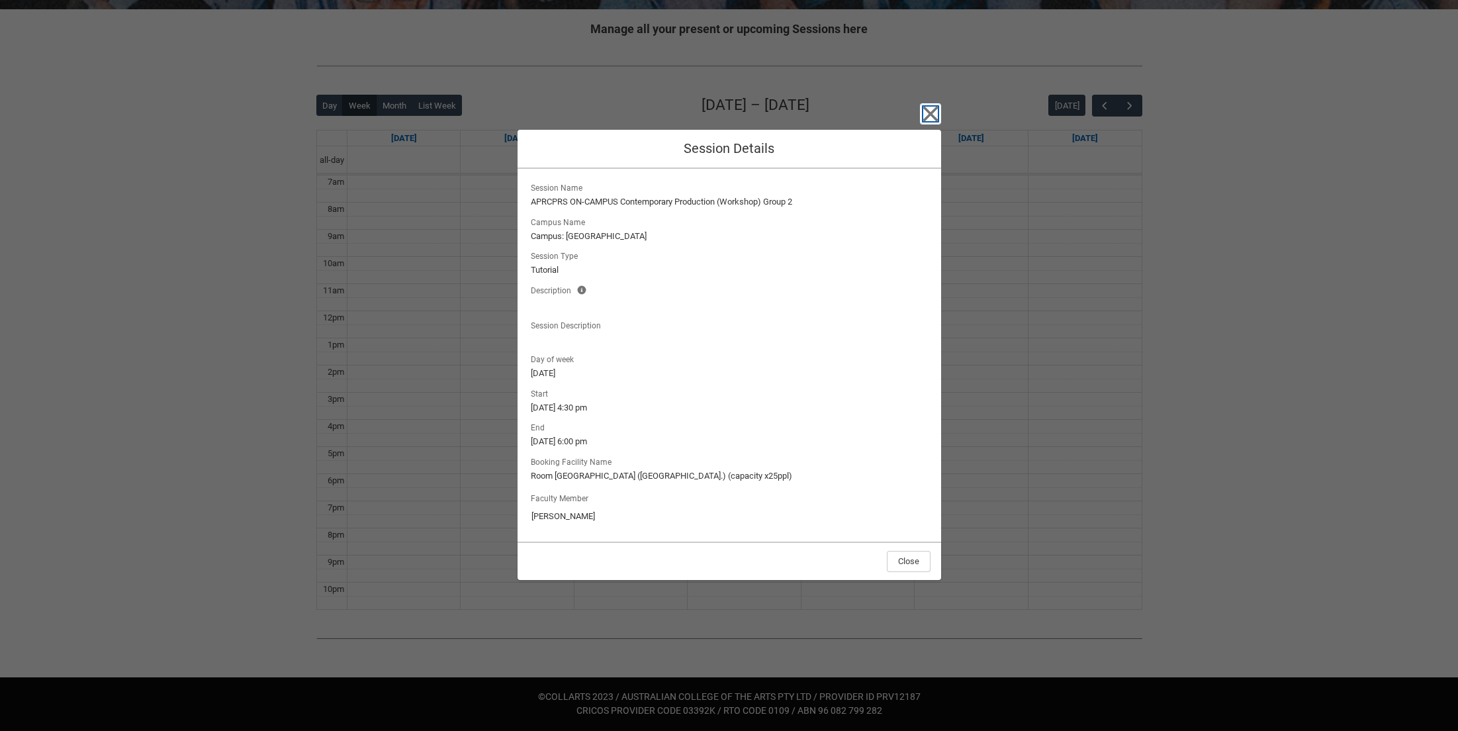
click at [928, 119] on icon "button" at bounding box center [930, 113] width 21 height 21
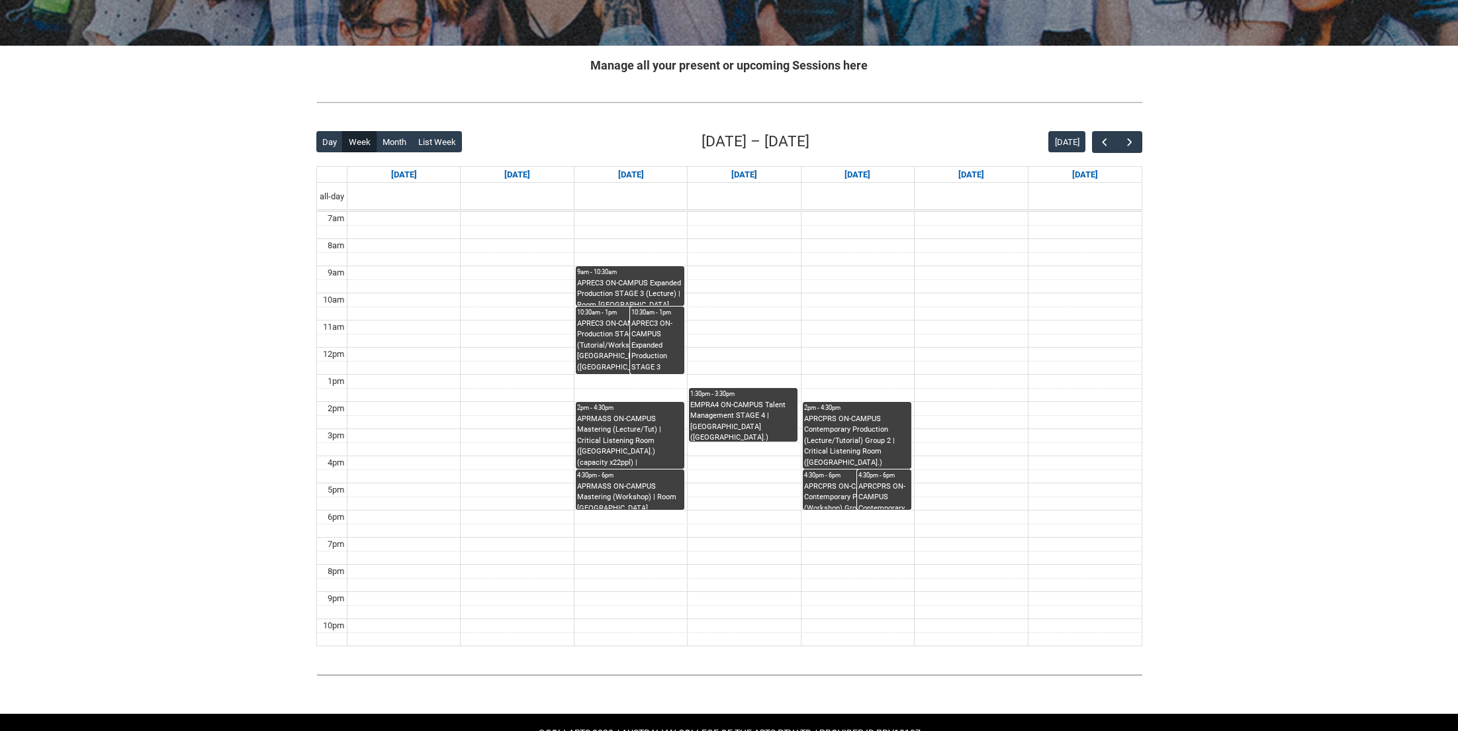
scroll to position [0, 0]
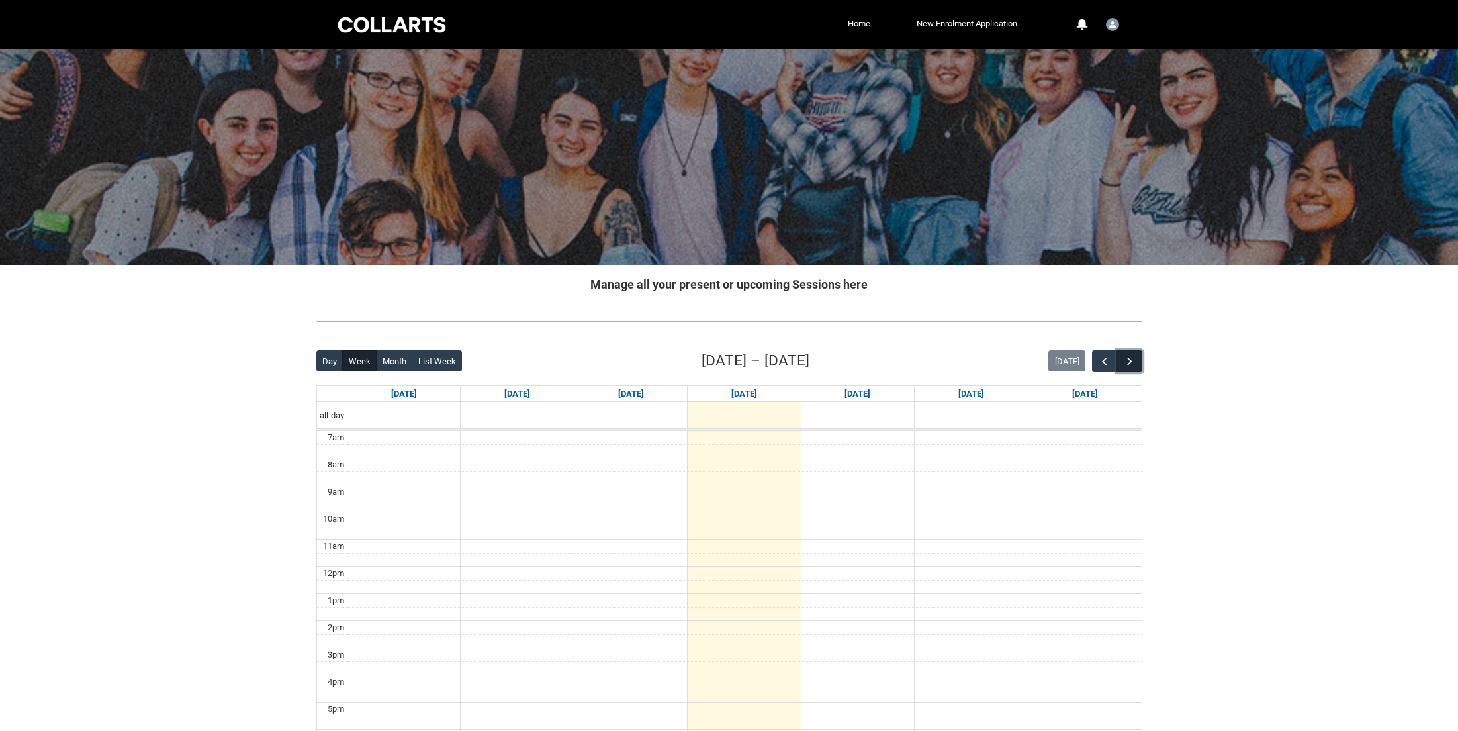
click at [1126, 356] on span "button" at bounding box center [1129, 361] width 13 height 13
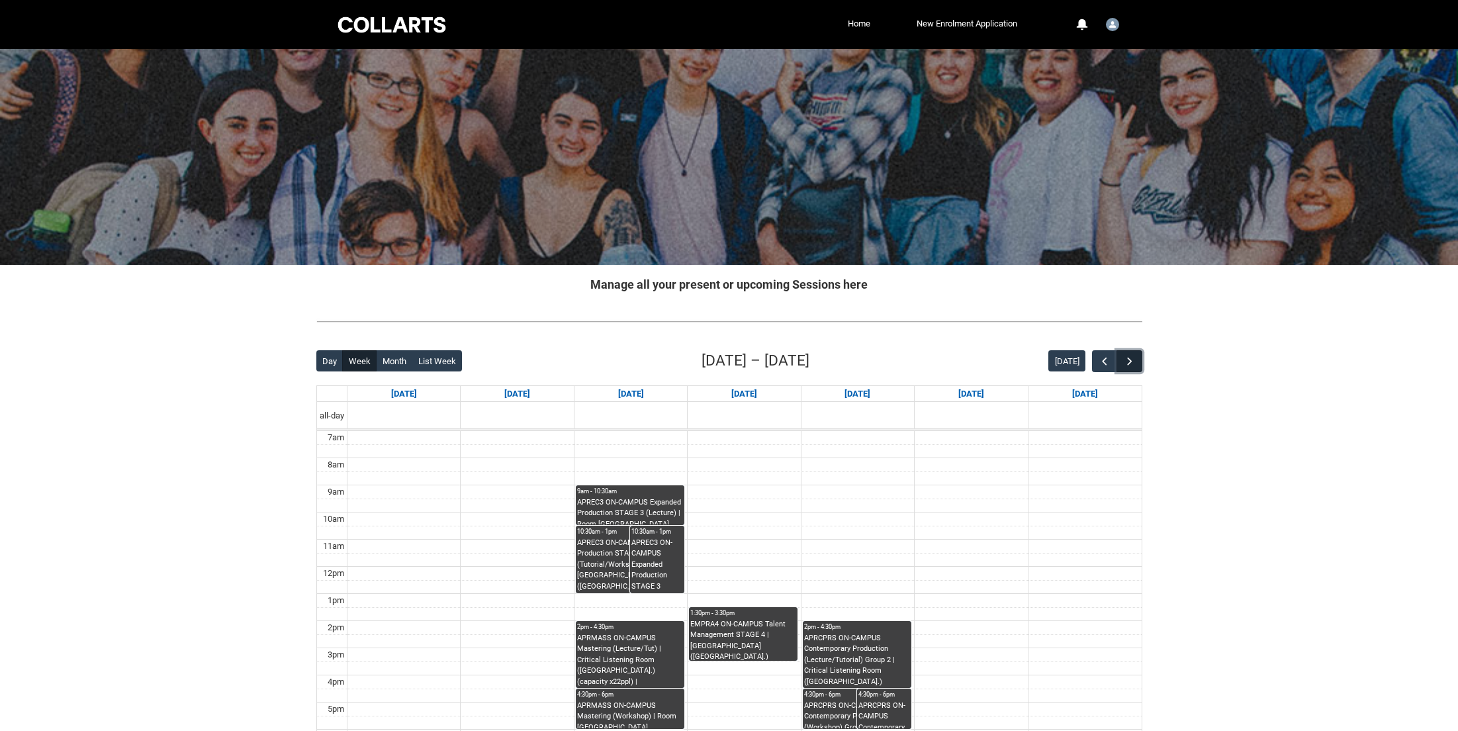
click at [1126, 356] on span "button" at bounding box center [1129, 361] width 13 height 13
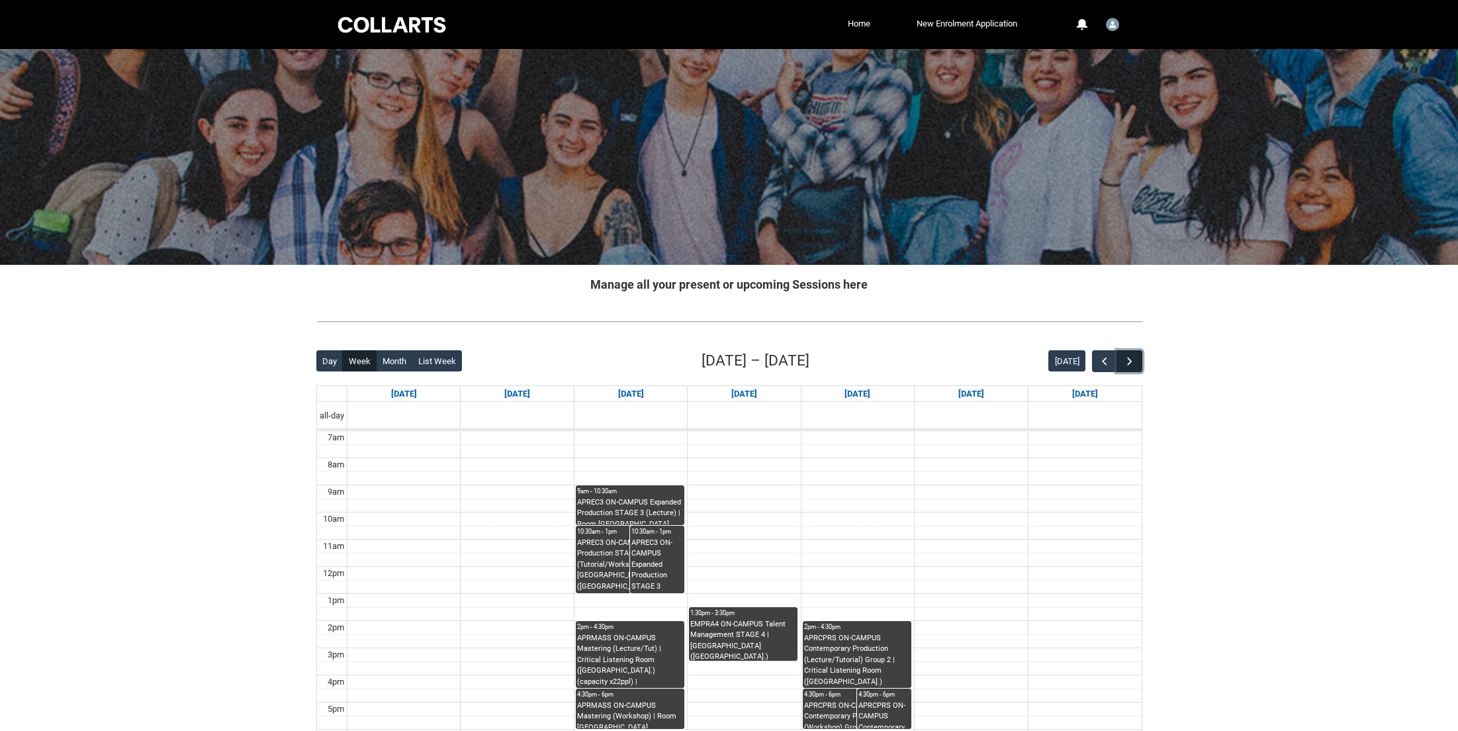
click at [1126, 356] on span "button" at bounding box center [1129, 361] width 13 height 13
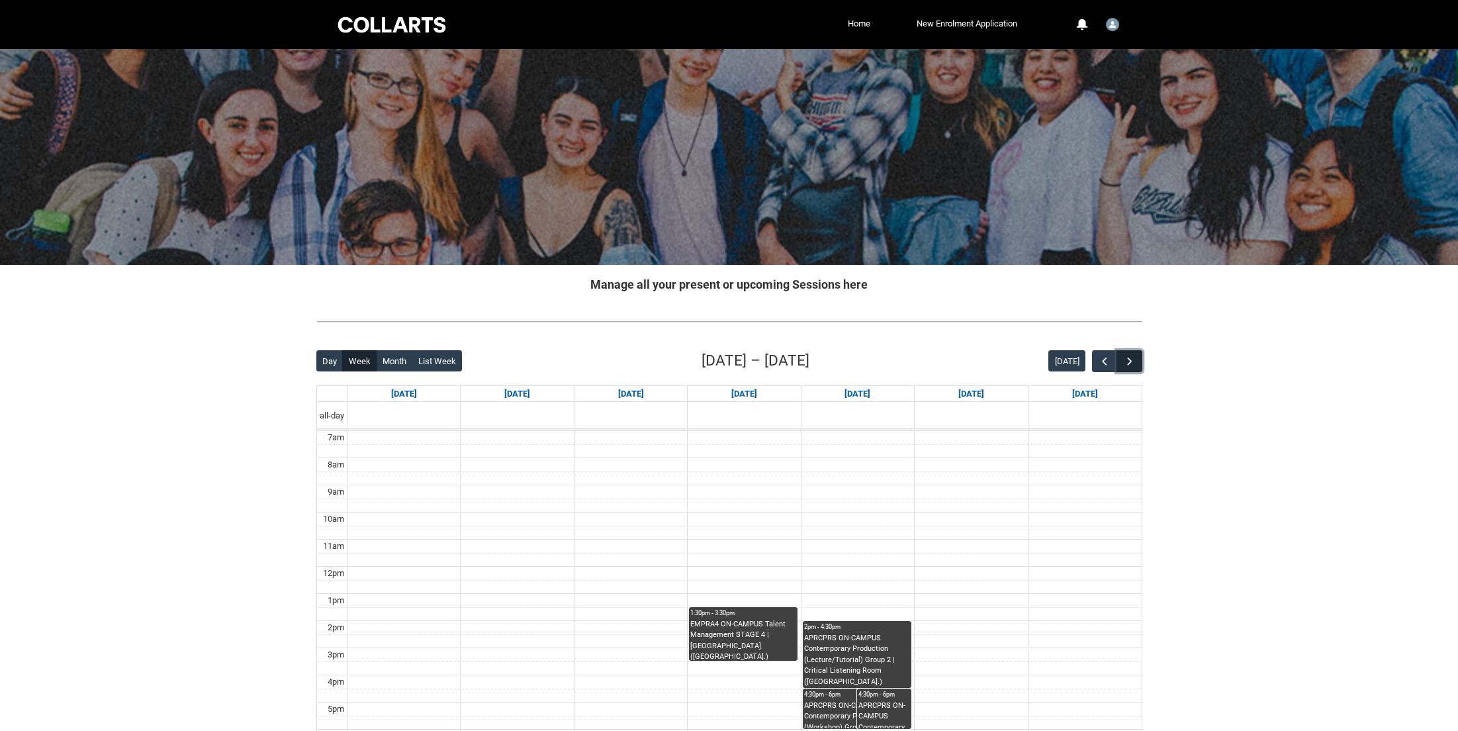
click at [1126, 356] on span "button" at bounding box center [1129, 361] width 13 height 13
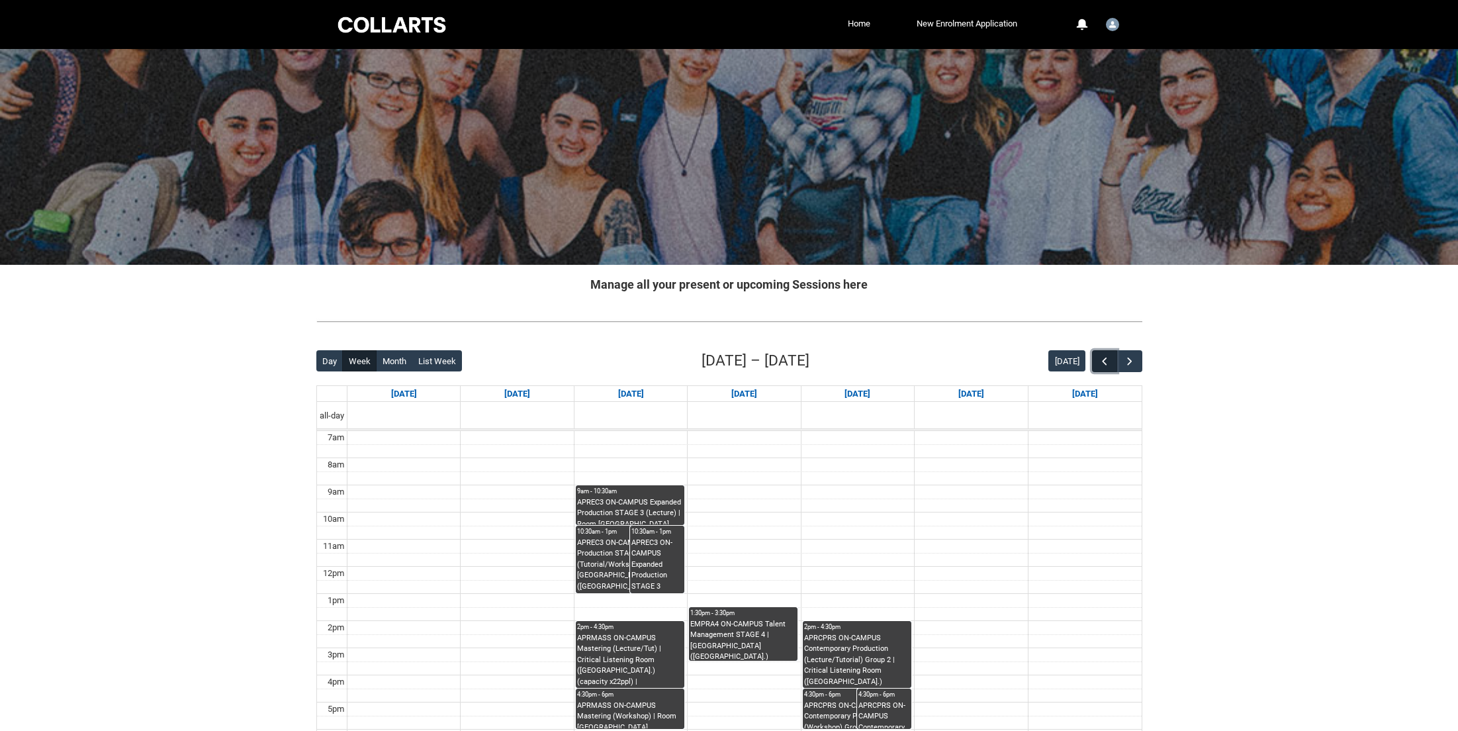
click at [1094, 358] on button "button" at bounding box center [1104, 361] width 25 height 22
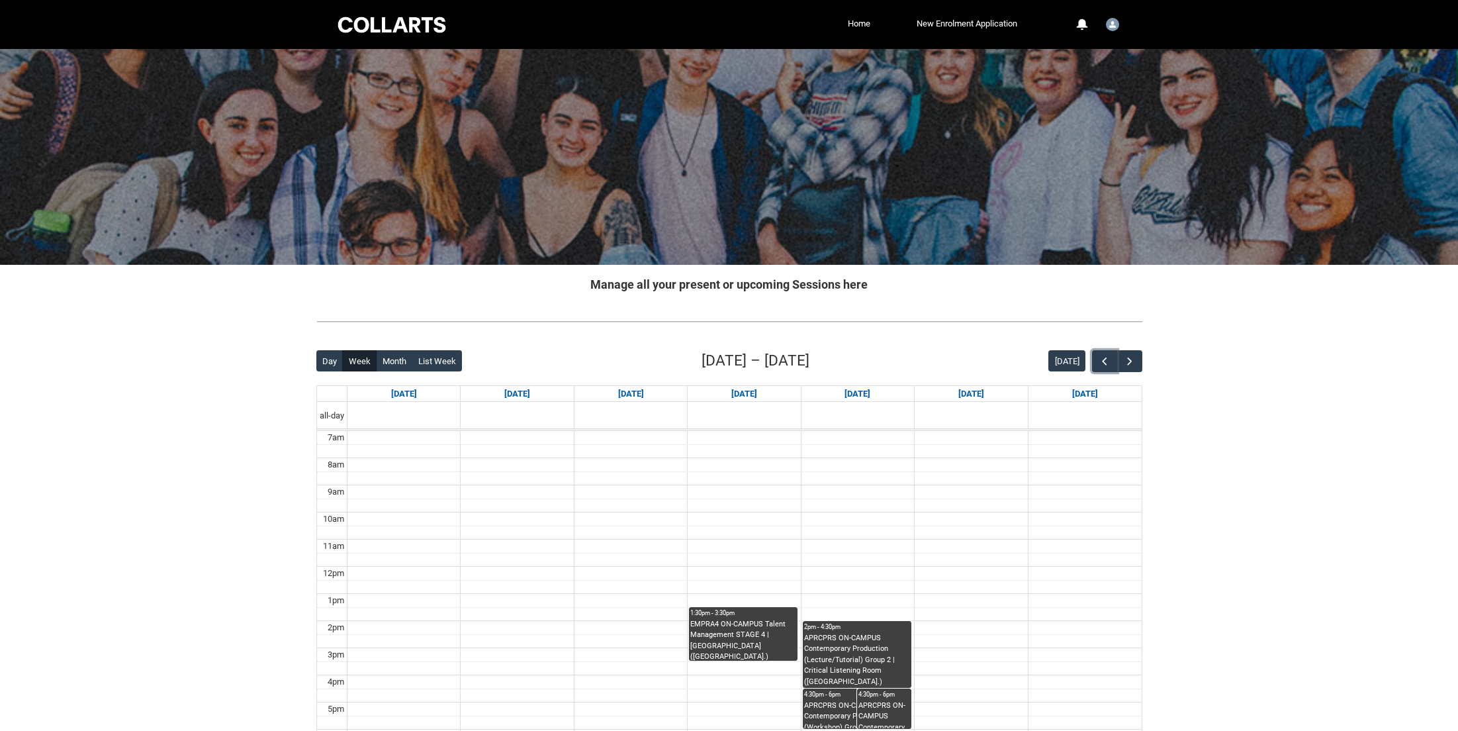
scroll to position [256, 0]
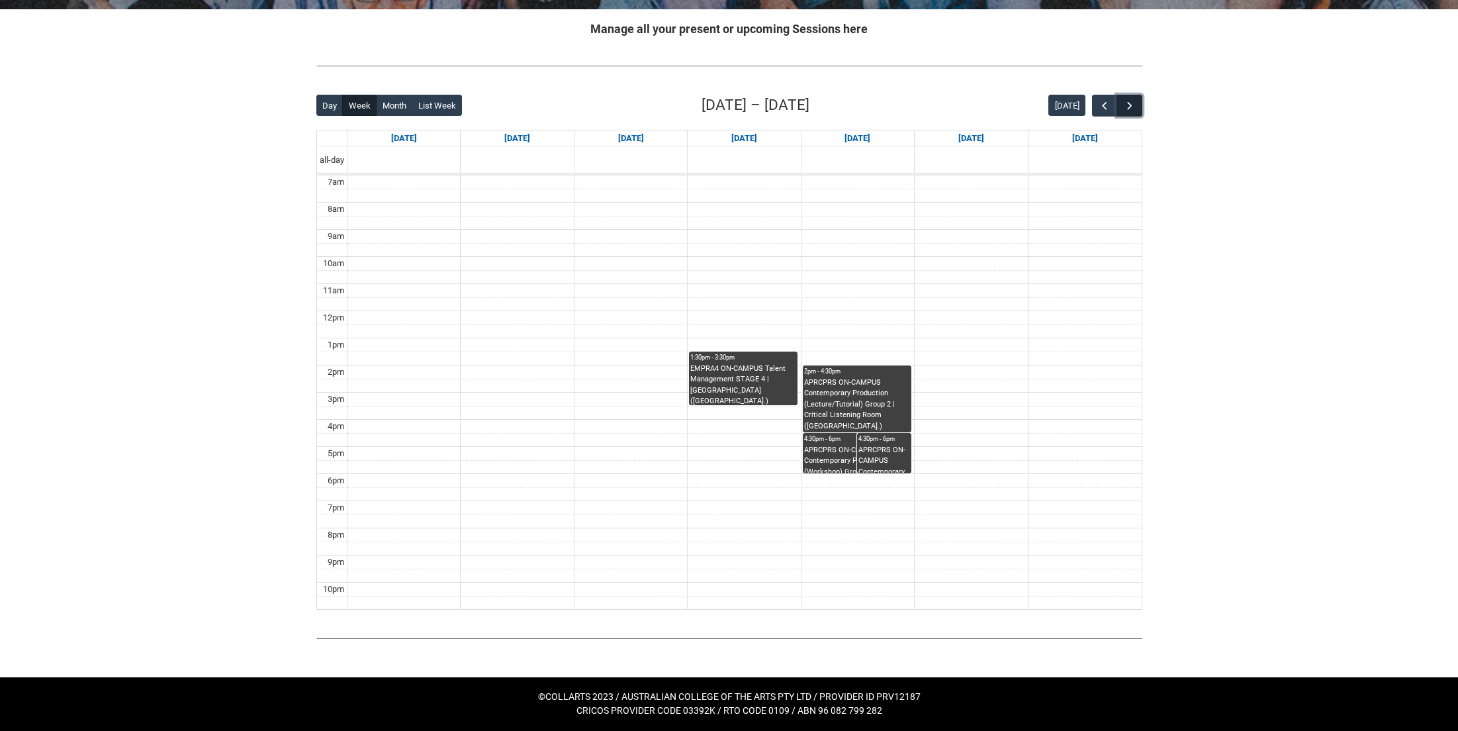
click at [1137, 109] on button "button" at bounding box center [1129, 106] width 25 height 22
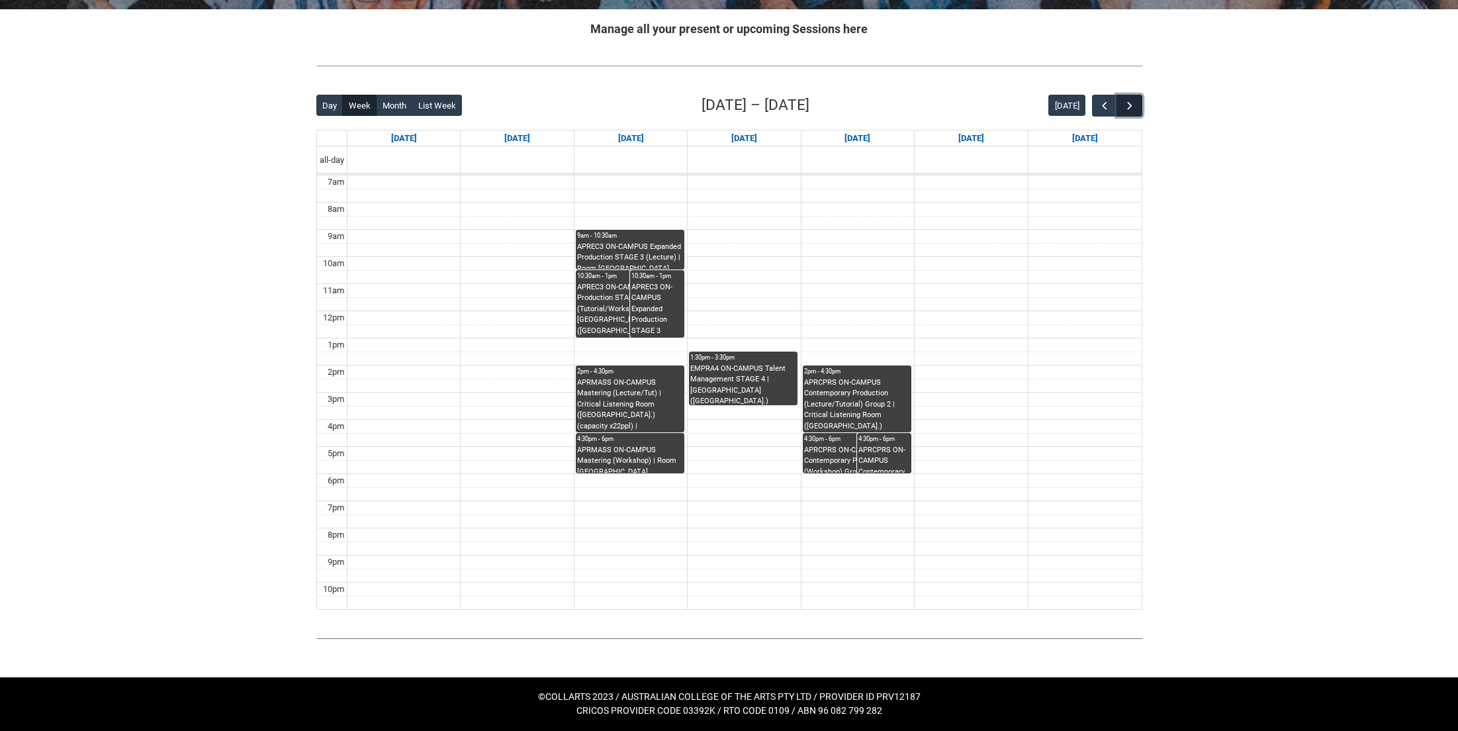
click at [1137, 109] on button "button" at bounding box center [1129, 106] width 25 height 22
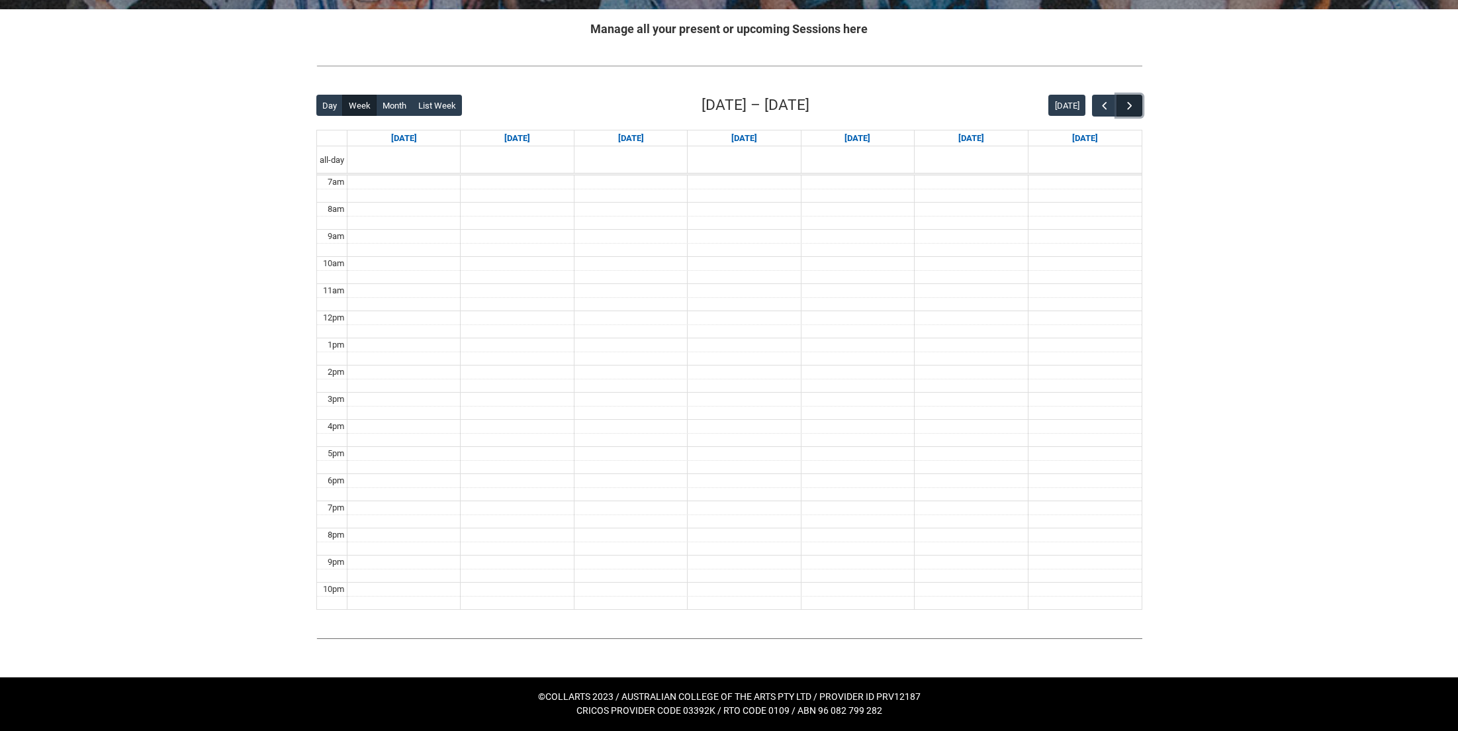
click at [1137, 109] on button "button" at bounding box center [1129, 106] width 25 height 22
click at [1121, 108] on button "button" at bounding box center [1129, 106] width 25 height 22
click at [1106, 108] on span "button" at bounding box center [1104, 105] width 13 height 13
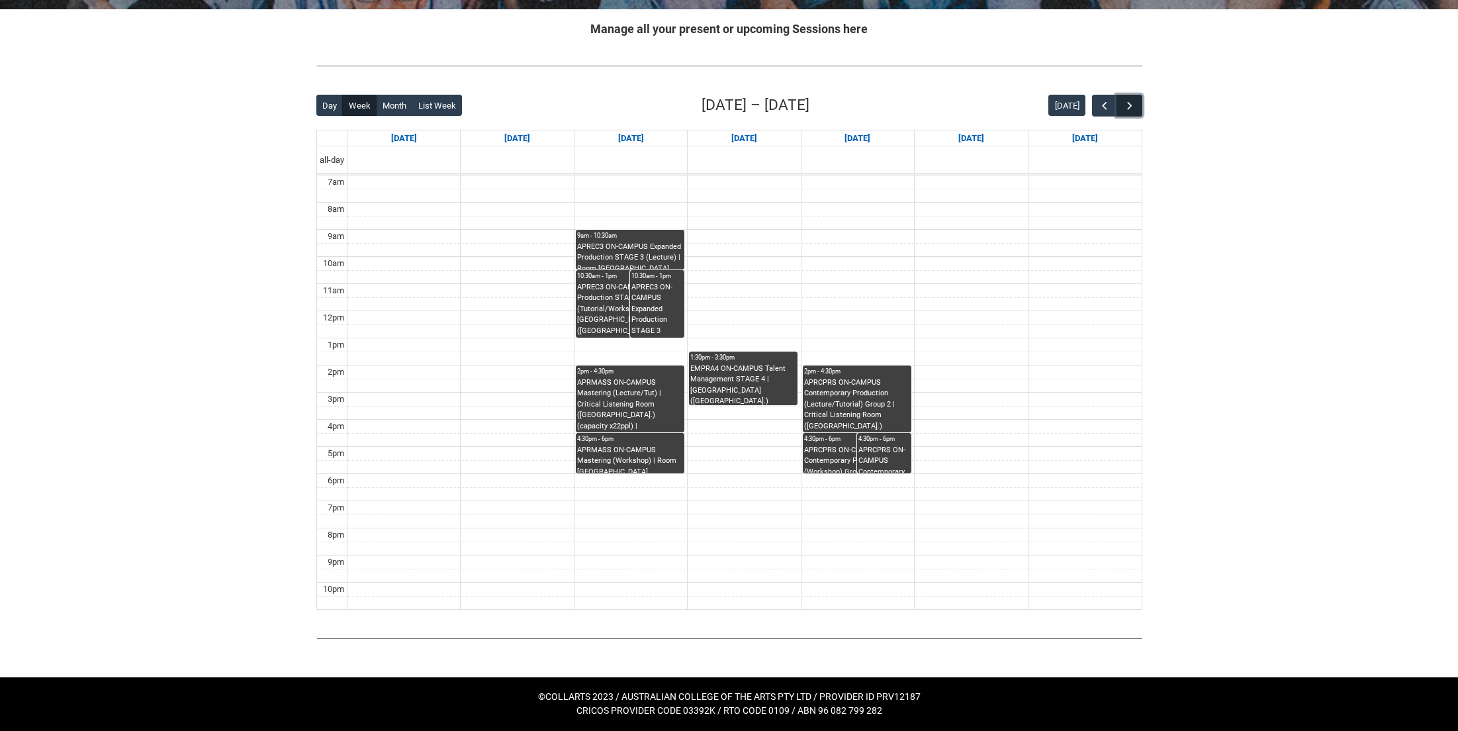
click at [1121, 107] on button "button" at bounding box center [1129, 106] width 25 height 22
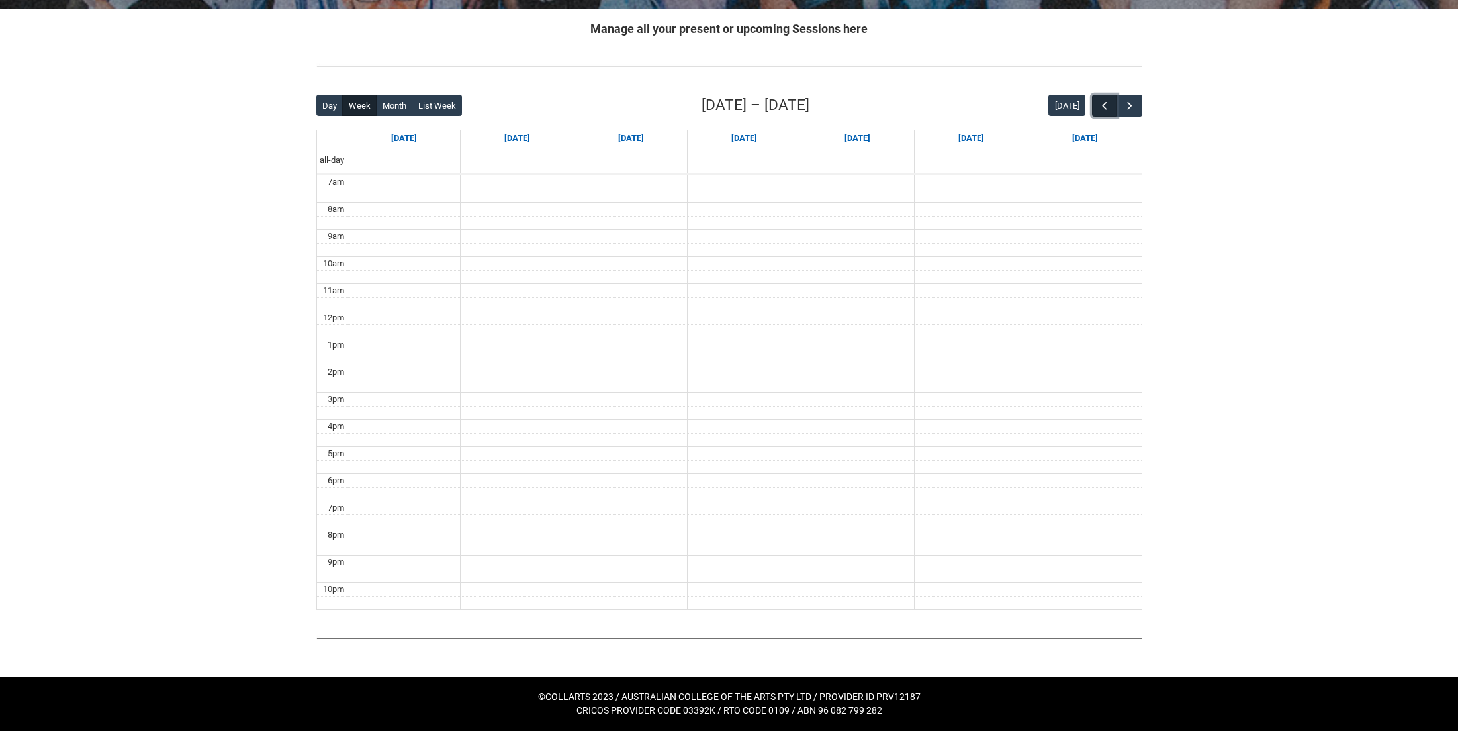
click at [1100, 106] on span "button" at bounding box center [1104, 105] width 13 height 13
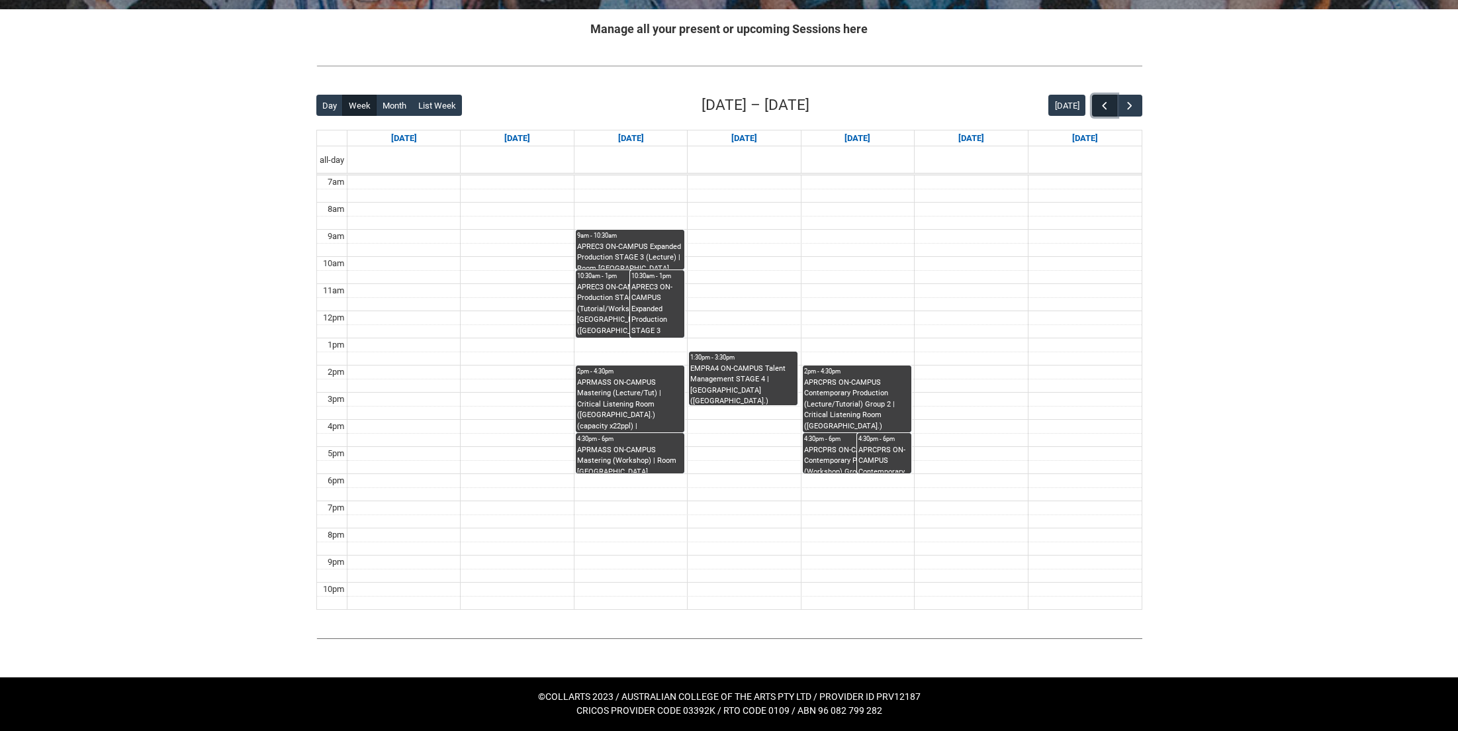
click at [1100, 106] on span "button" at bounding box center [1104, 105] width 13 height 13
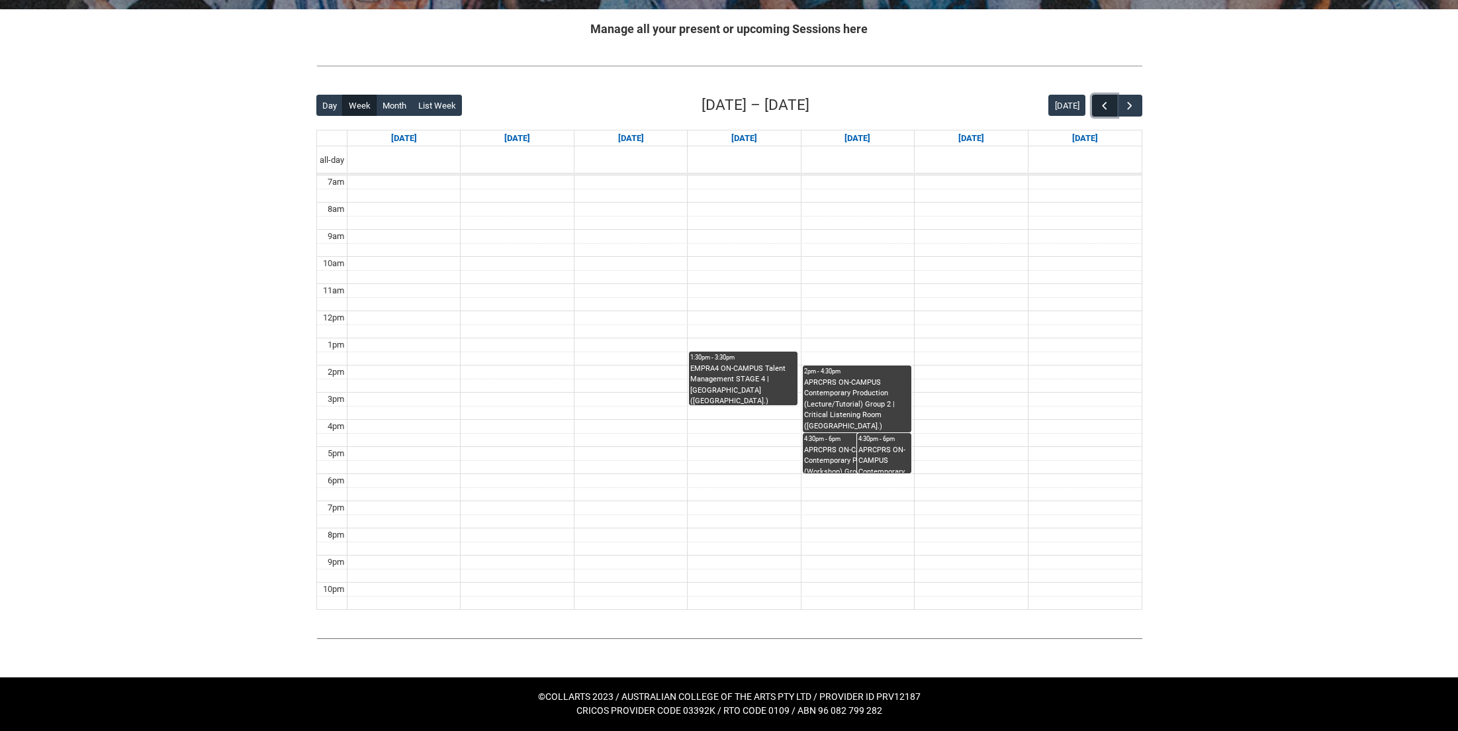
click at [1100, 106] on span "button" at bounding box center [1104, 105] width 13 height 13
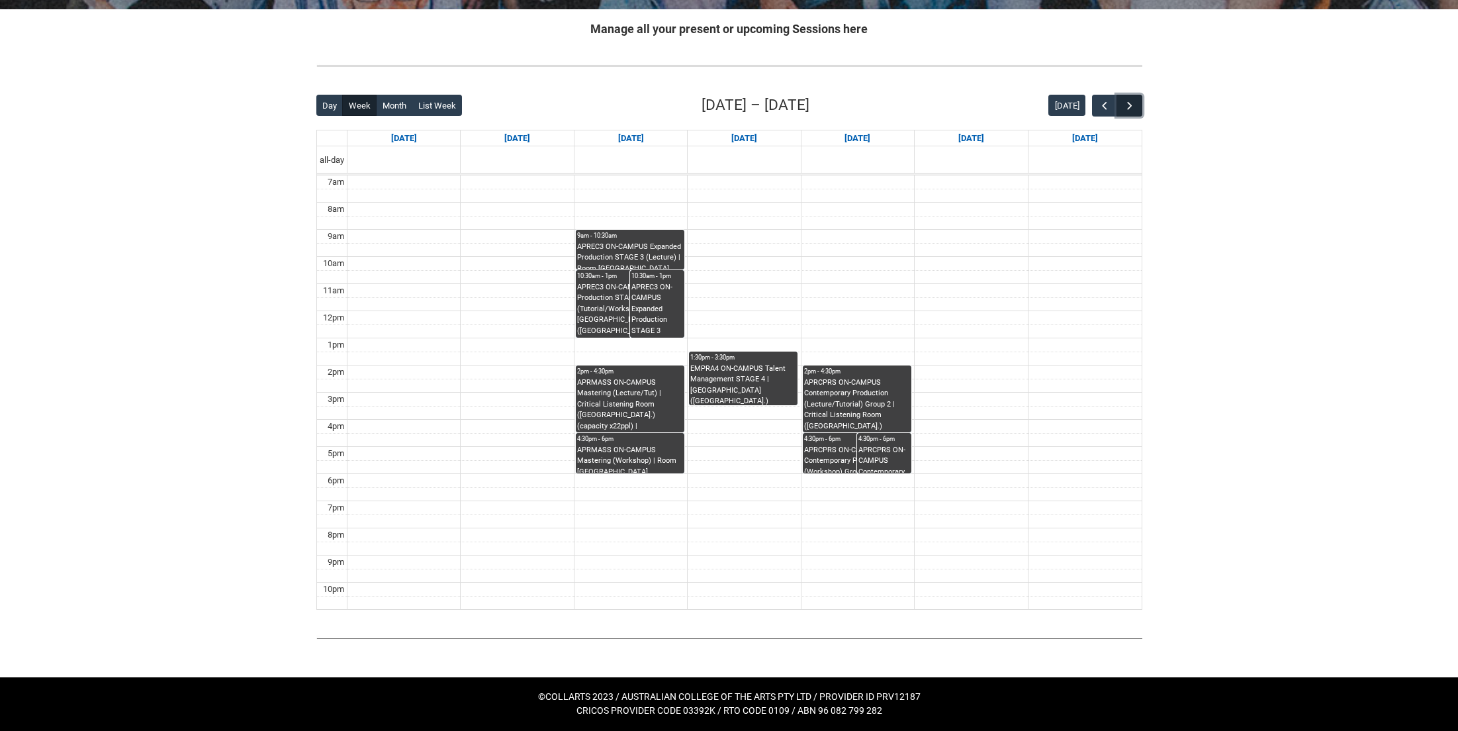
click at [1124, 106] on span "button" at bounding box center [1129, 105] width 13 height 13
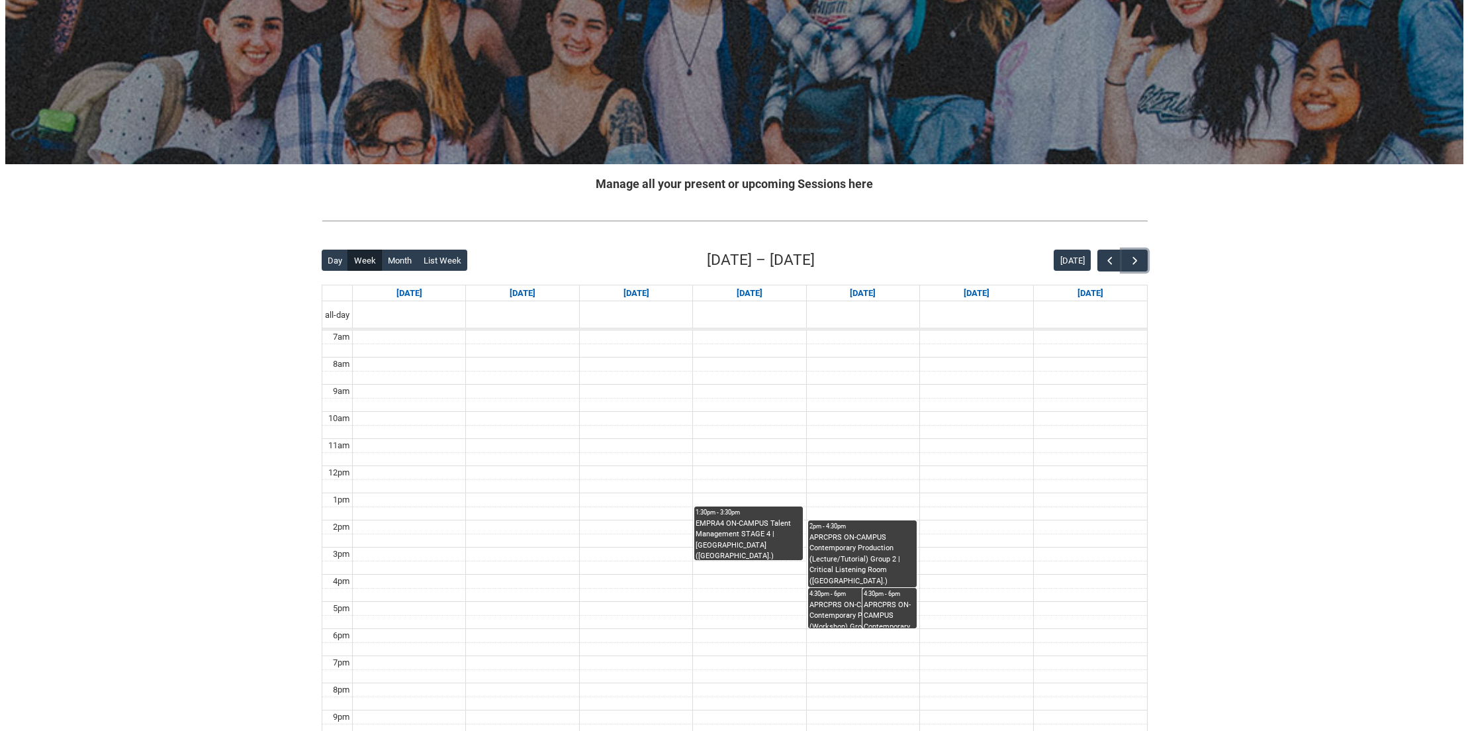
scroll to position [0, 0]
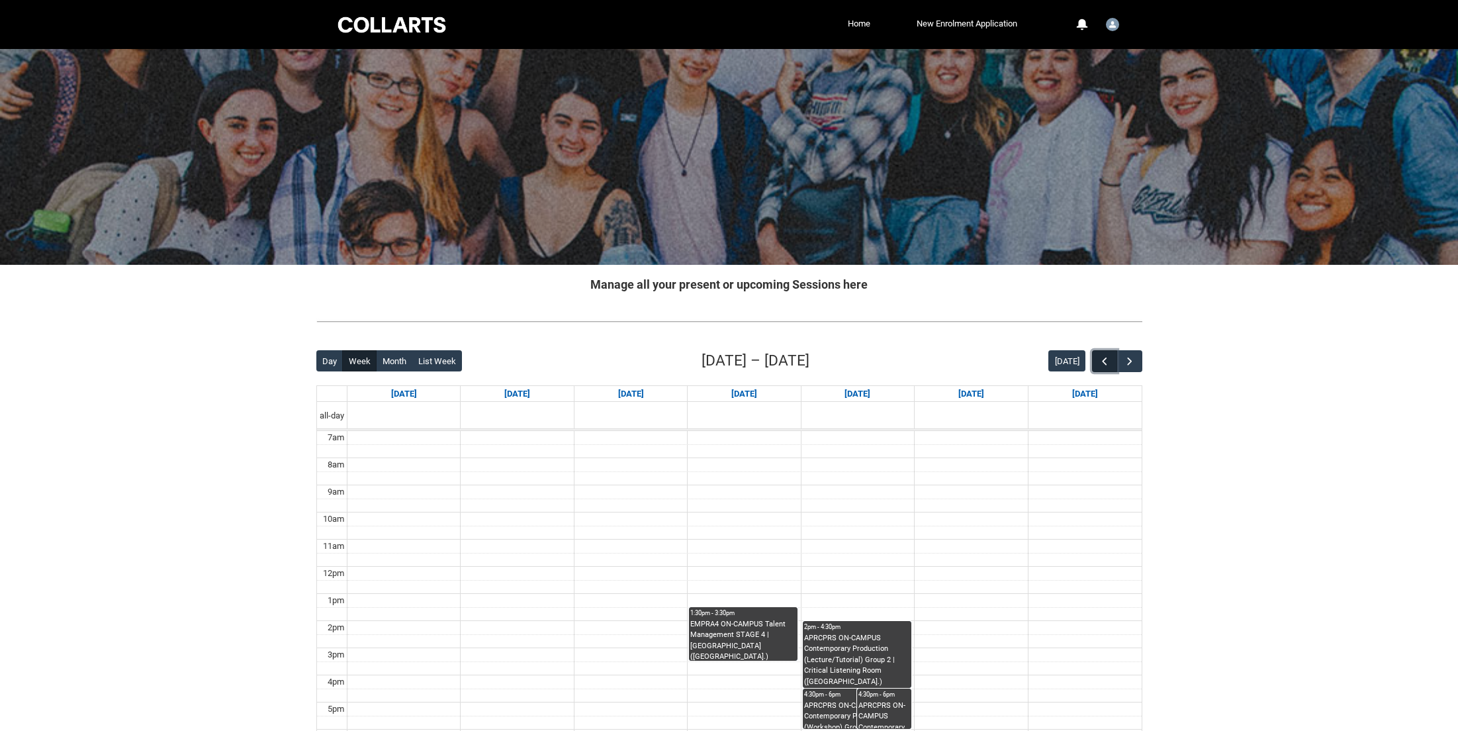
click at [1102, 370] on button "button" at bounding box center [1104, 361] width 25 height 22
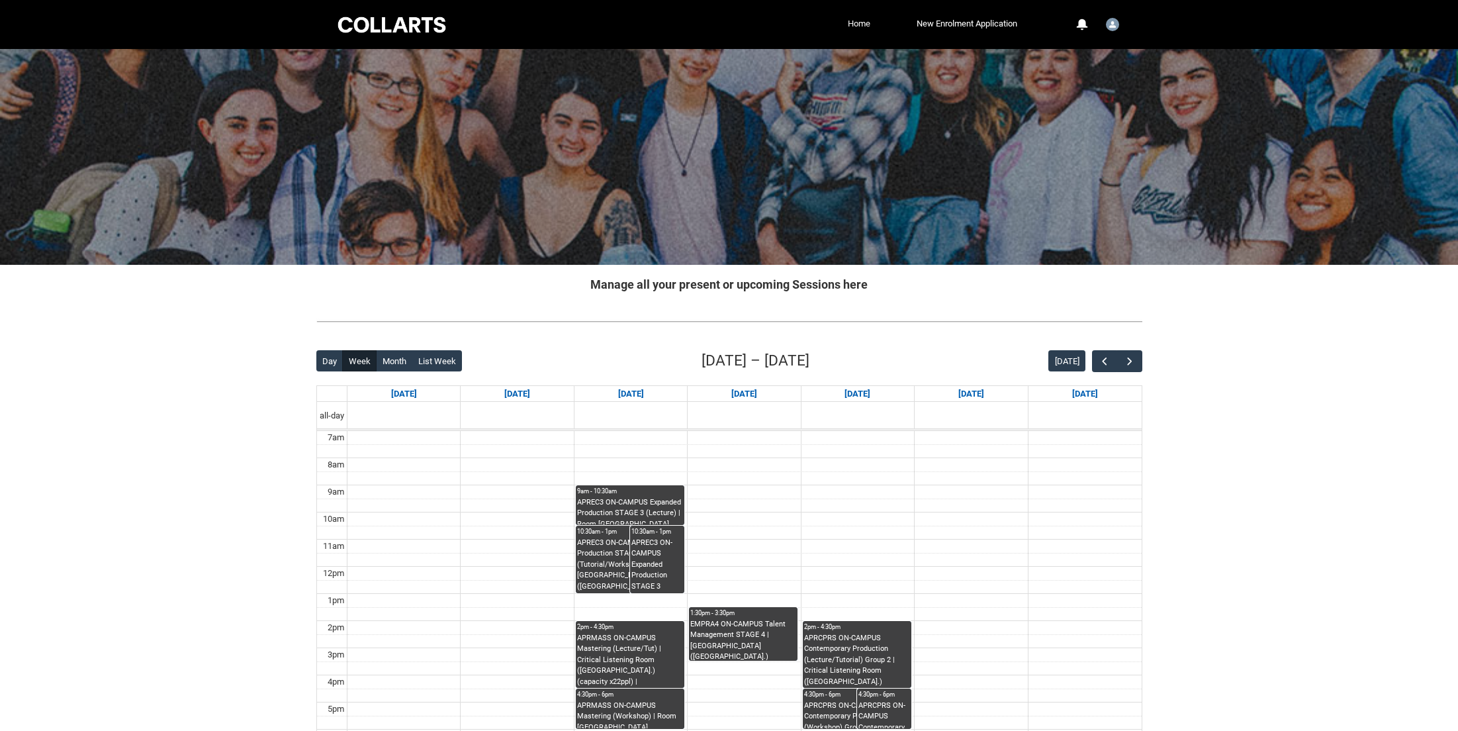
click at [858, 21] on link "Home" at bounding box center [859, 24] width 29 height 20
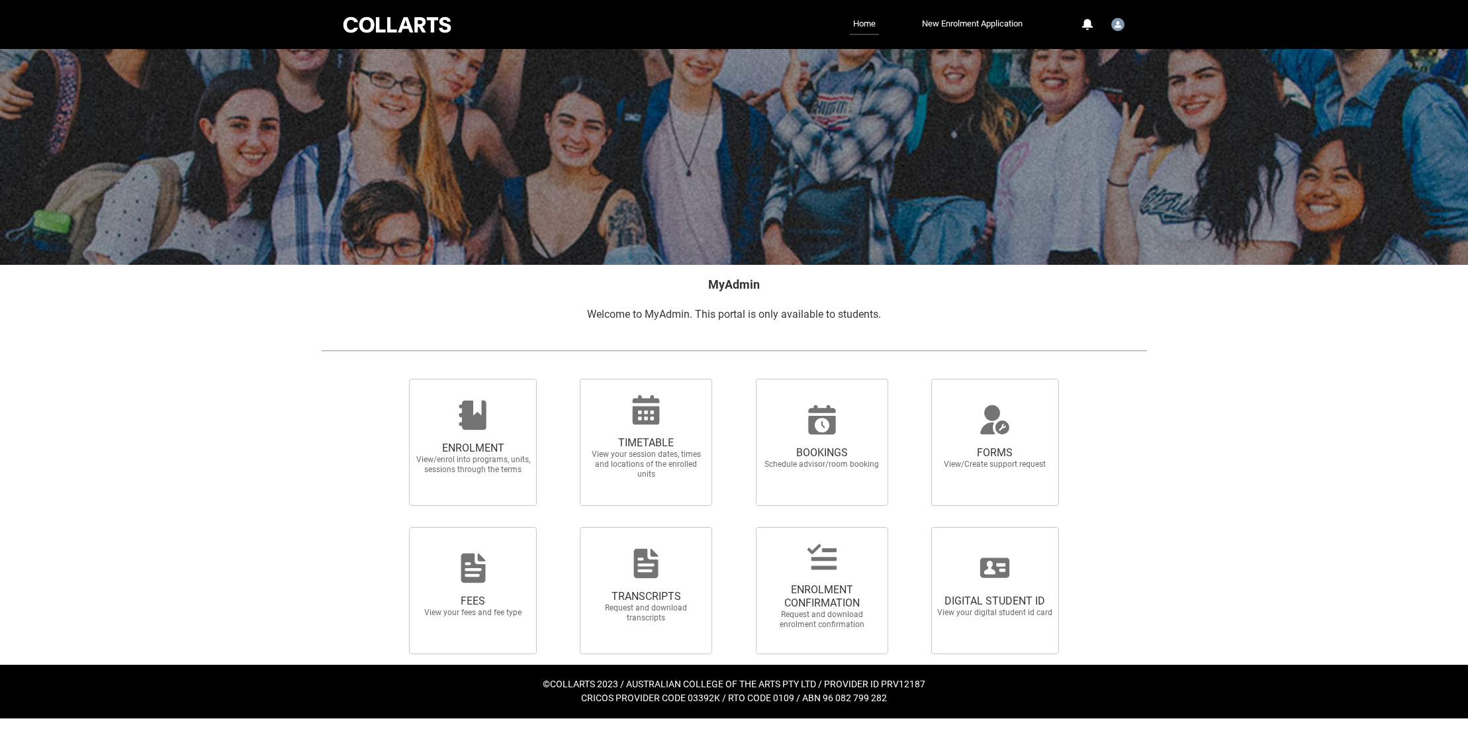
click at [409, 13] on div "Collarts Education Community Home New Enrolment Application More 0 Notification…" at bounding box center [734, 24] width 787 height 49
click at [406, 24] on div at bounding box center [397, 25] width 113 height 21
click at [1110, 30] on div "User Profile Student.emccart.20253179" at bounding box center [1118, 23] width 19 height 20
click at [807, 297] on p at bounding box center [734, 299] width 826 height 13
